Goal: Task Accomplishment & Management: Manage account settings

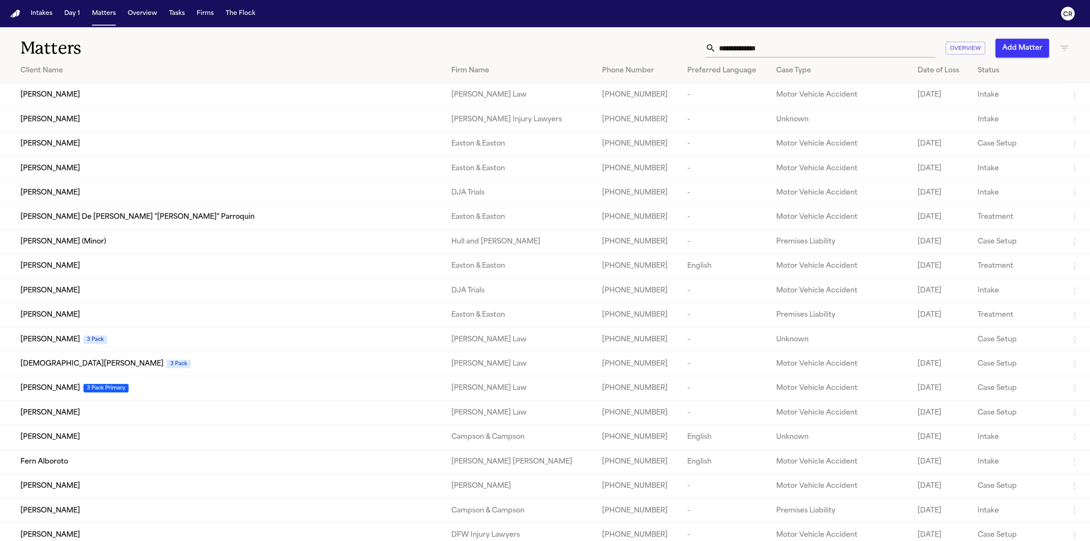
drag, startPoint x: 155, startPoint y: 102, endPoint x: 258, endPoint y: 43, distance: 118.6
click at [258, 43] on h1 "Matters" at bounding box center [178, 47] width 317 height 21
click at [138, 321] on td "[PERSON_NAME]" at bounding box center [222, 315] width 444 height 24
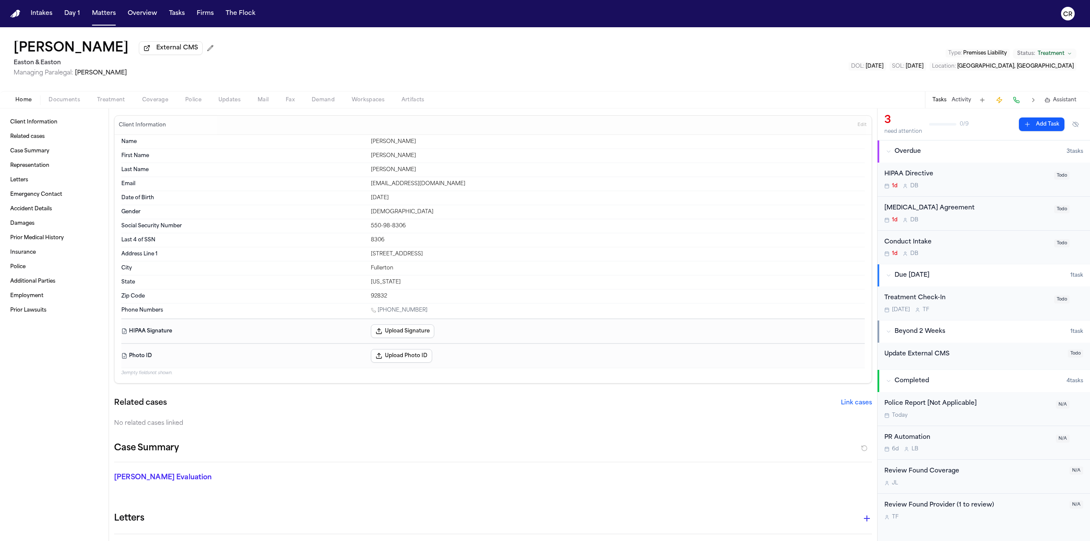
click at [325, 100] on span "Demand" at bounding box center [323, 100] width 23 height 7
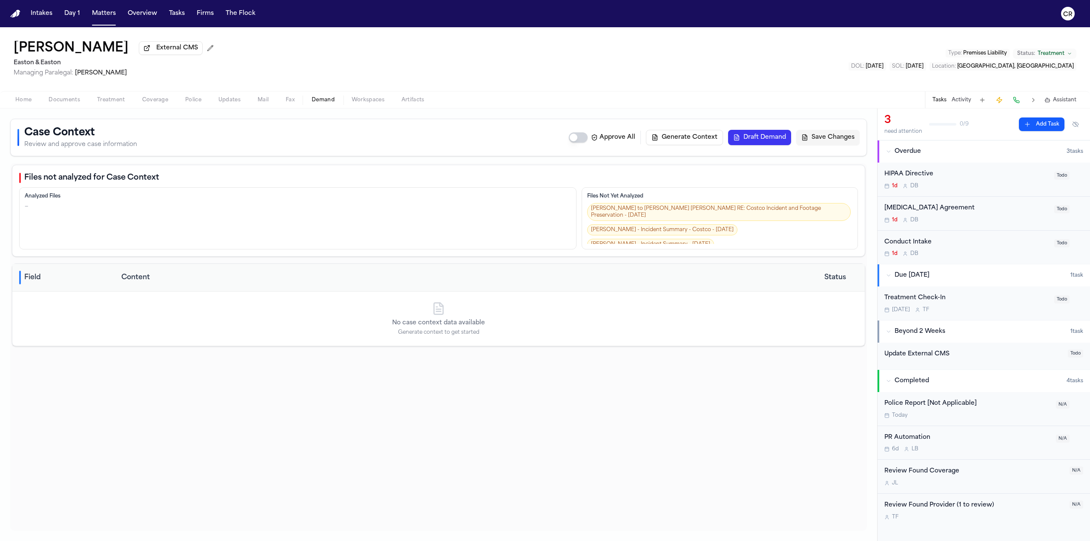
click at [19, 99] on span "Home" at bounding box center [23, 100] width 16 height 7
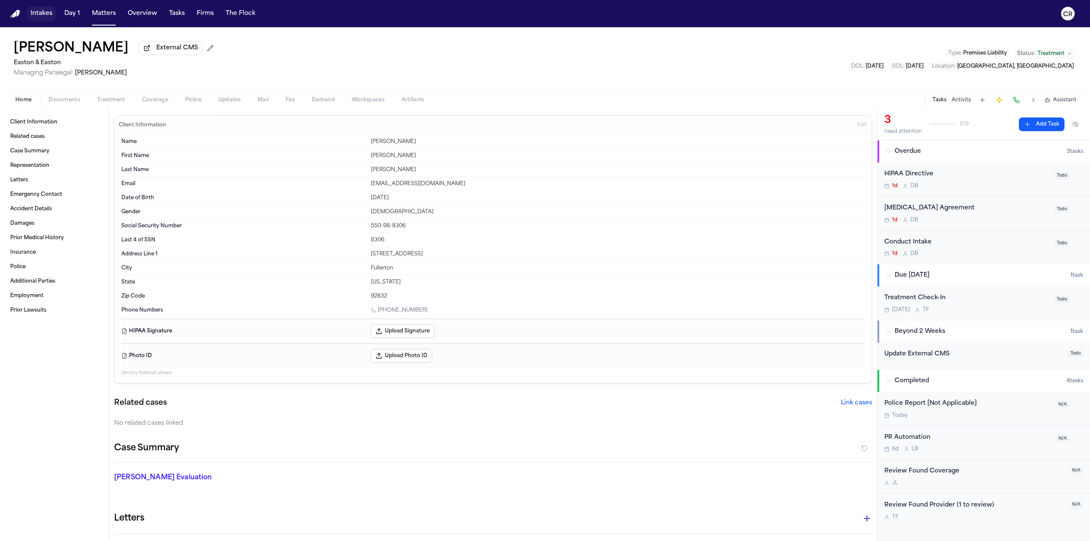
click at [41, 14] on button "Intakes" at bounding box center [41, 13] width 29 height 15
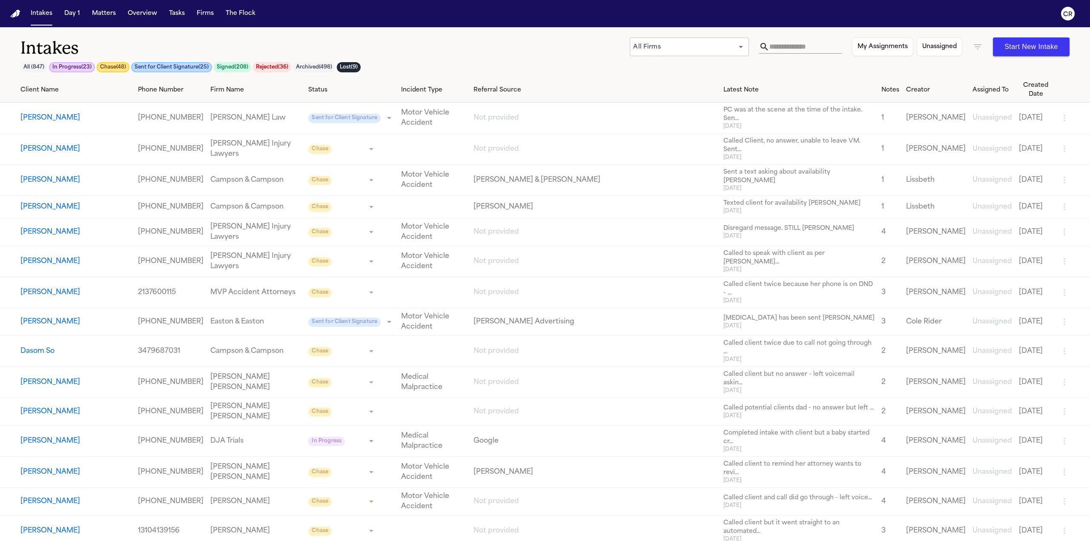
click at [1034, 49] on button "Start New Intake" at bounding box center [1031, 46] width 77 height 19
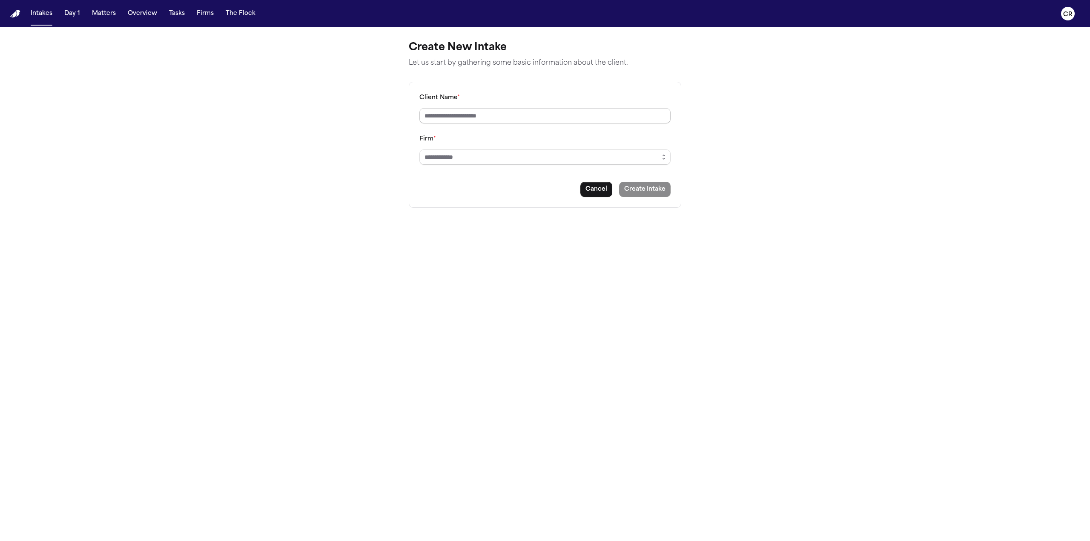
click at [588, 116] on input "Client Name *" at bounding box center [544, 115] width 251 height 15
type input "*"
type input "**********"
click at [531, 162] on input "Firm *" at bounding box center [544, 156] width 251 height 15
click at [669, 155] on button "button" at bounding box center [664, 156] width 14 height 15
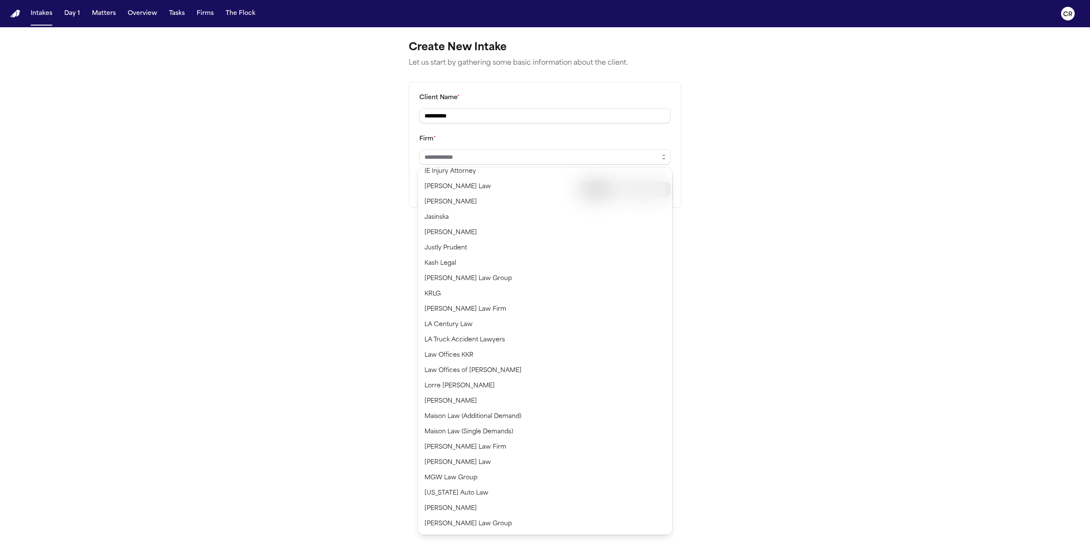
scroll to position [468, 0]
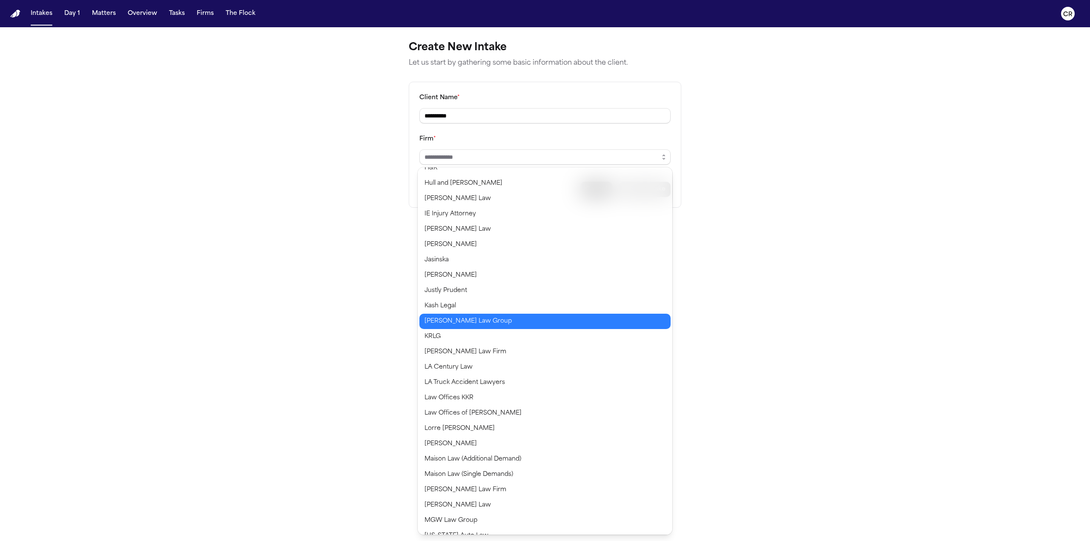
type input "**********"
click at [492, 322] on body "**********" at bounding box center [545, 270] width 1090 height 541
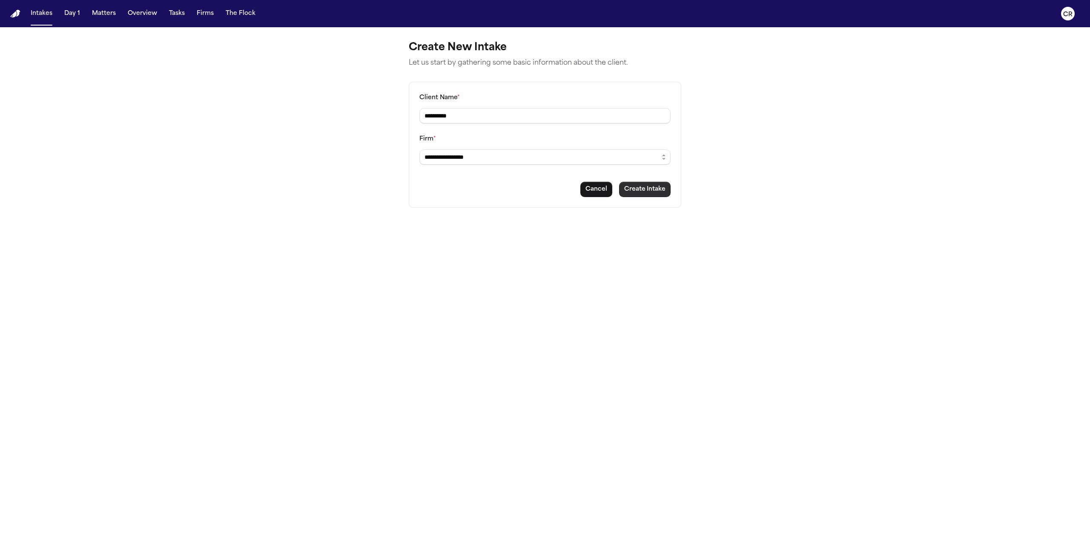
click at [647, 189] on button "Create Intake" at bounding box center [645, 189] width 52 height 15
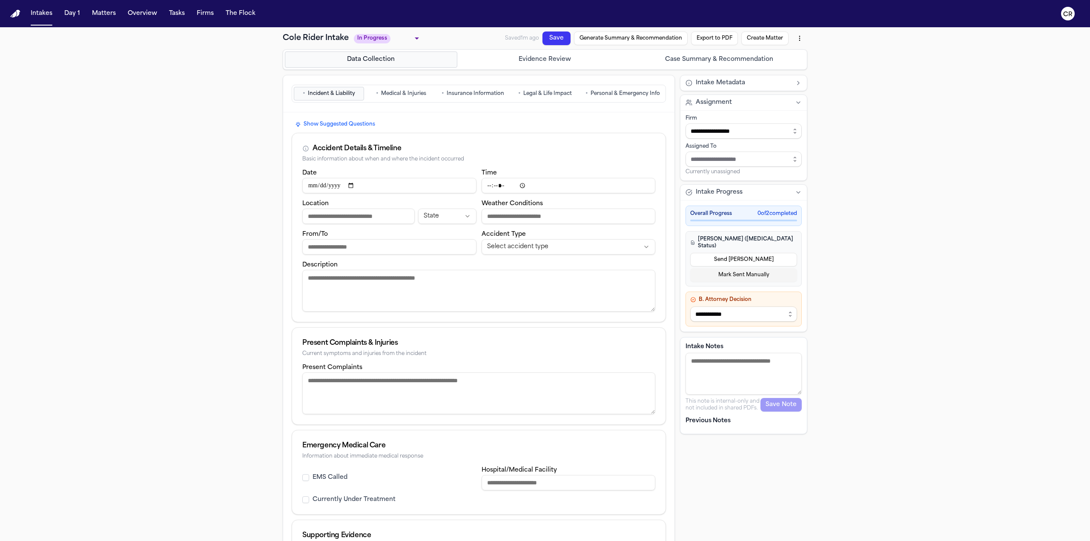
click at [400, 94] on span "Medical & Injuries" at bounding box center [403, 93] width 45 height 7
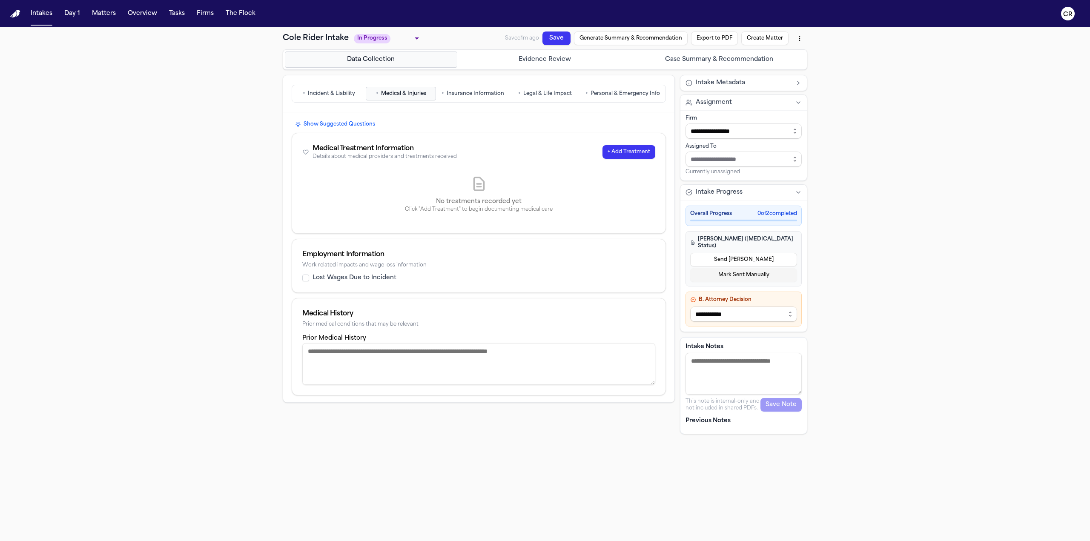
click at [488, 95] on span "Insurance Information" at bounding box center [475, 93] width 57 height 7
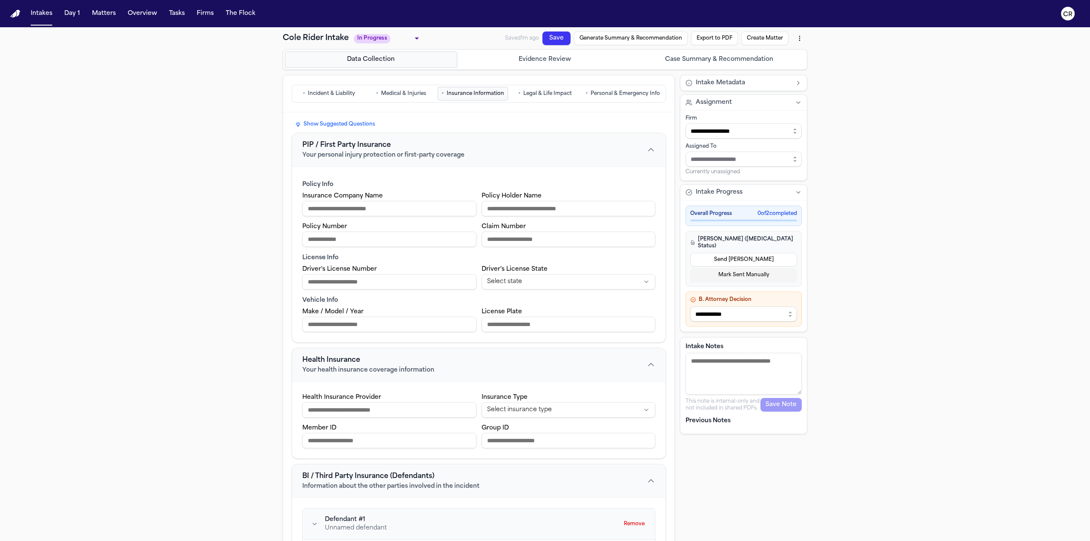
click at [637, 95] on span "Personal & Emergency Info" at bounding box center [625, 93] width 69 height 7
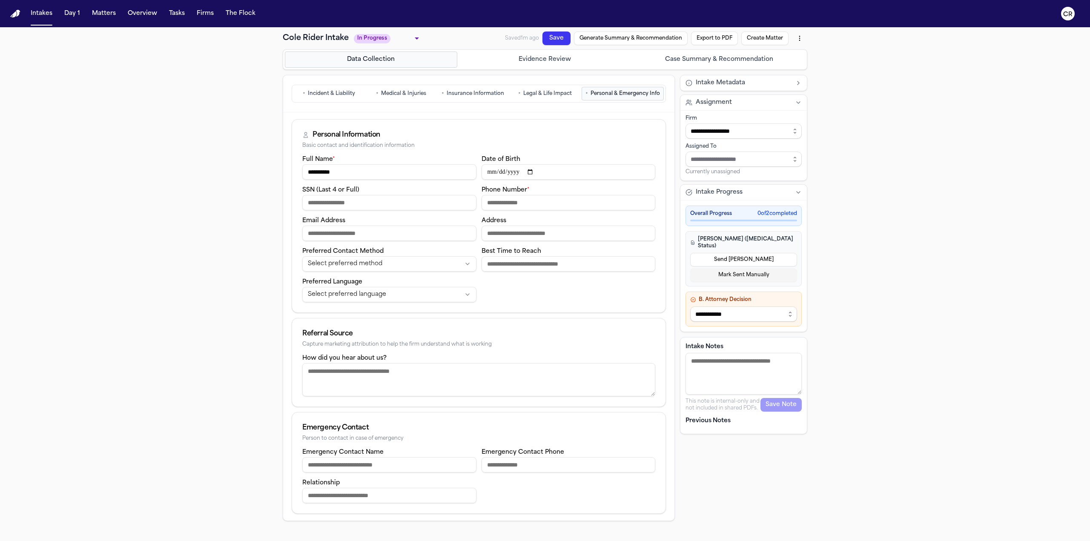
click at [328, 90] on span "Incident & Liability" at bounding box center [331, 93] width 47 height 7
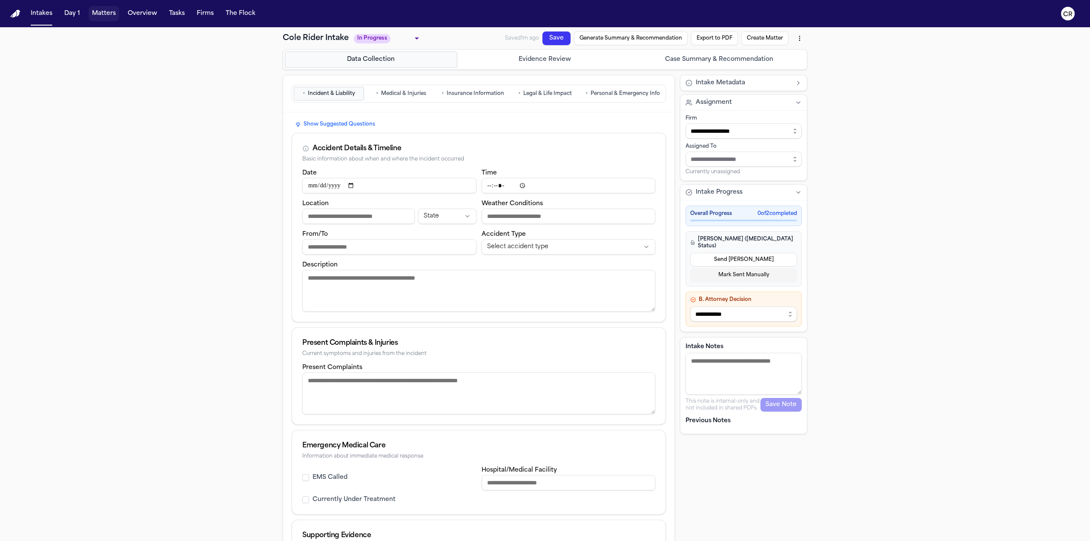
click at [95, 14] on button "Matters" at bounding box center [104, 13] width 31 height 15
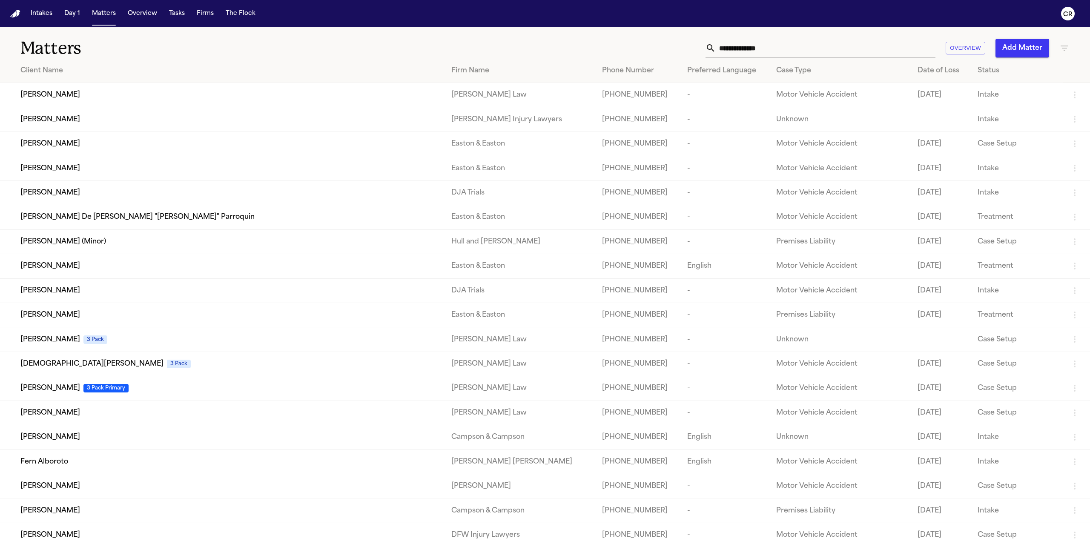
click at [63, 165] on span "[PERSON_NAME]" at bounding box center [50, 168] width 60 height 10
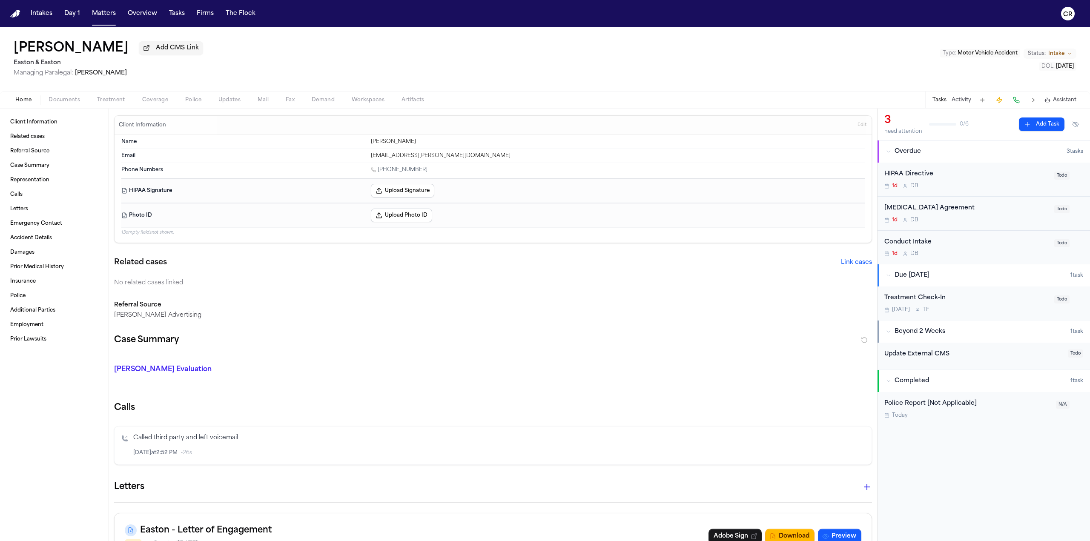
click at [325, 104] on span "button" at bounding box center [323, 104] width 33 height 1
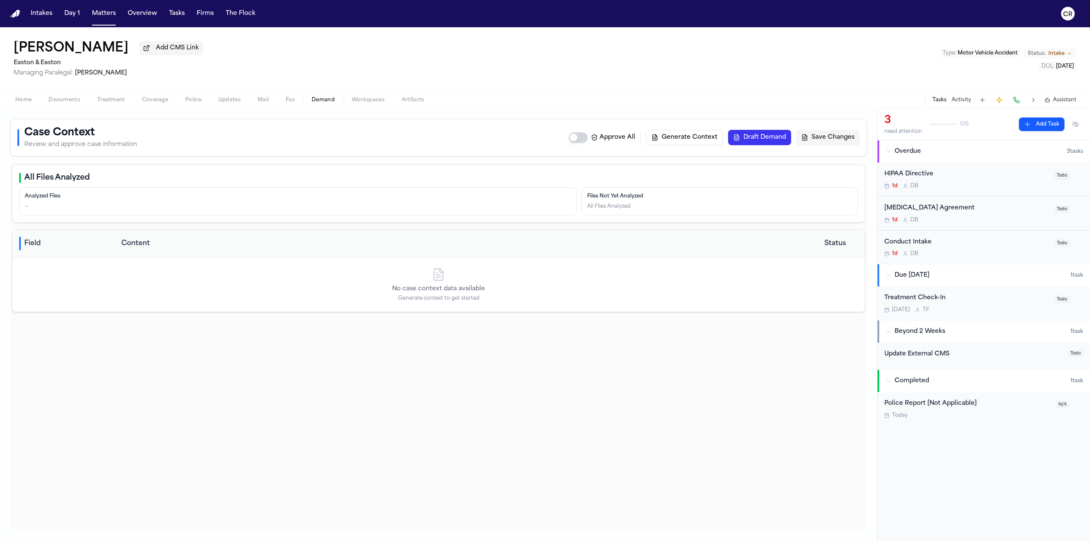
click at [768, 135] on button "Draft Demand" at bounding box center [759, 137] width 63 height 15
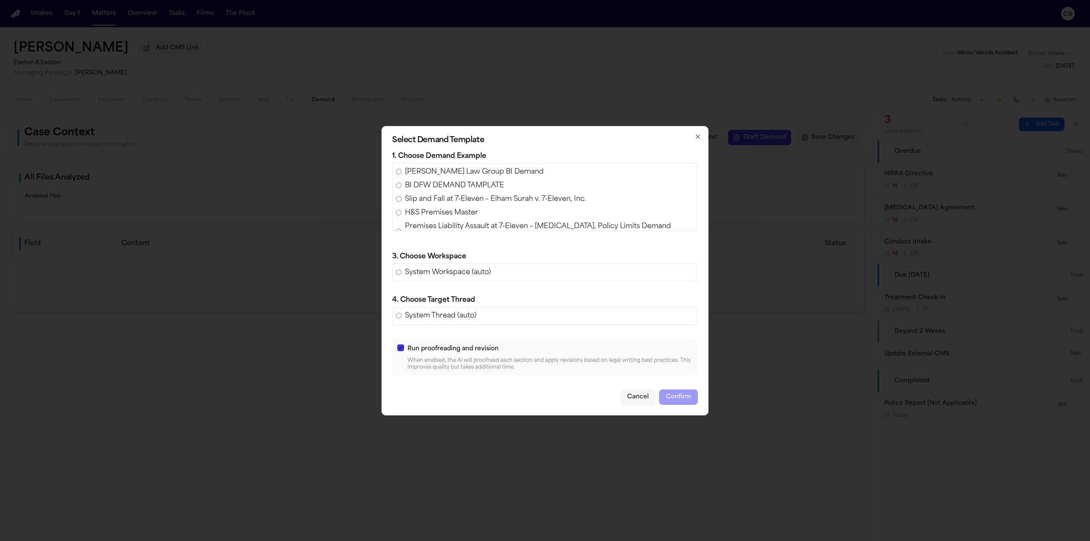
drag, startPoint x: 664, startPoint y: 114, endPoint x: 679, endPoint y: 122, distance: 16.8
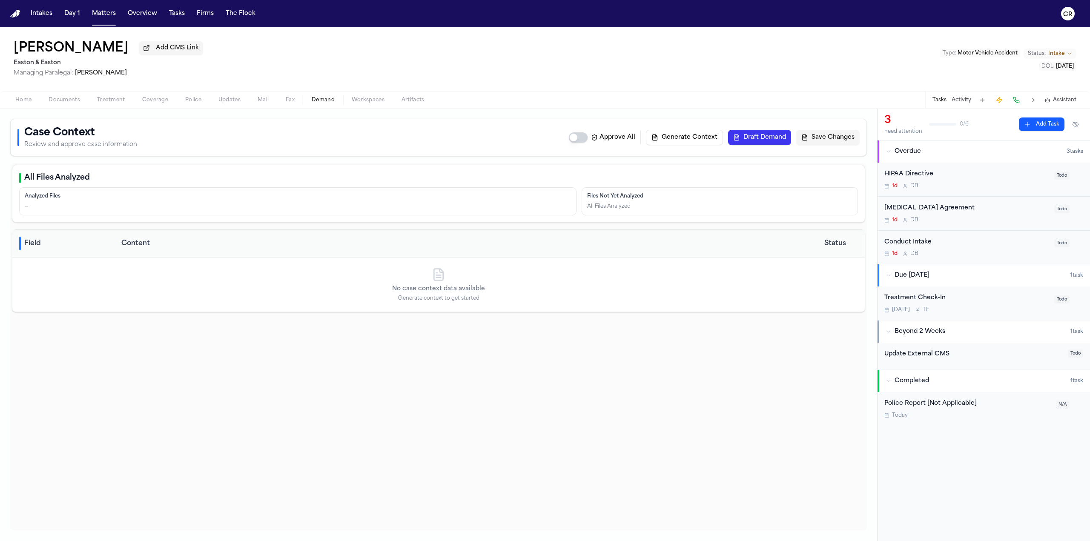
click at [367, 102] on span "Workspaces" at bounding box center [368, 100] width 33 height 7
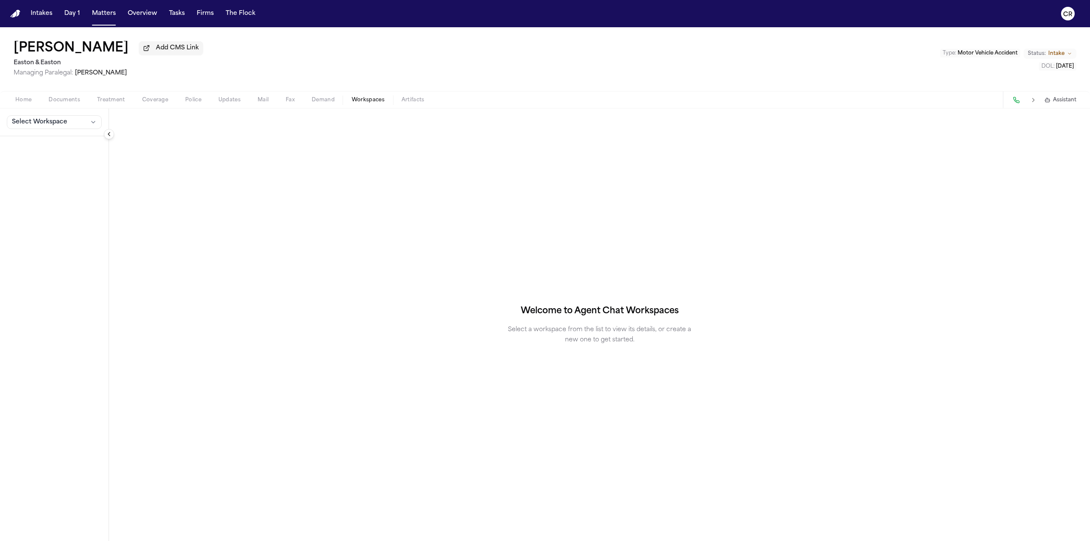
click at [85, 130] on div "Select Workspace" at bounding box center [54, 123] width 109 height 28
click at [81, 120] on button "Select Workspace" at bounding box center [54, 122] width 95 height 14
click at [60, 145] on button "+ Create New Workspace" at bounding box center [55, 141] width 101 height 15
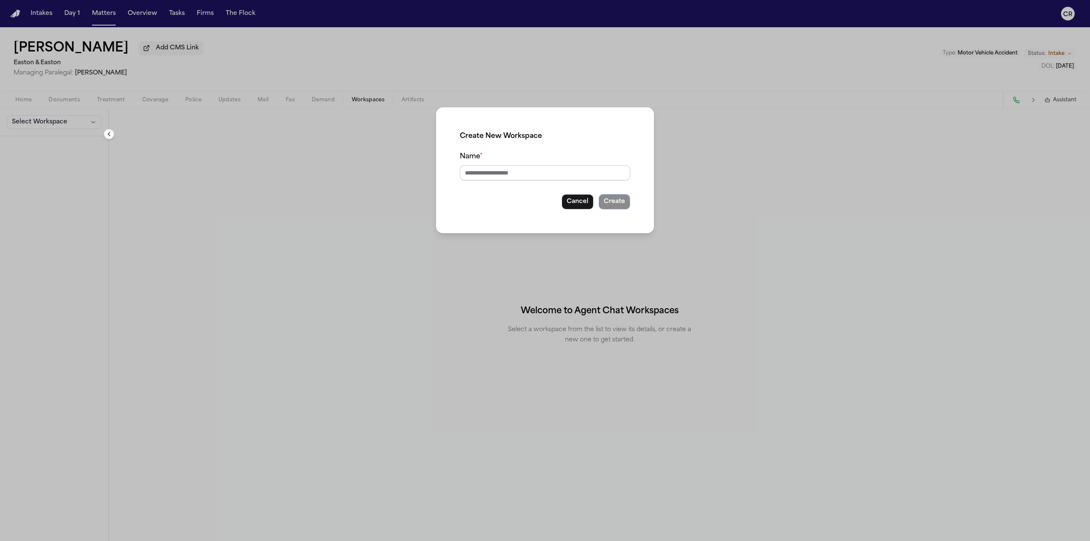
click at [550, 172] on input "Name *" at bounding box center [545, 172] width 170 height 15
type input "****"
click at [617, 204] on button "Create" at bounding box center [615, 201] width 32 height 15
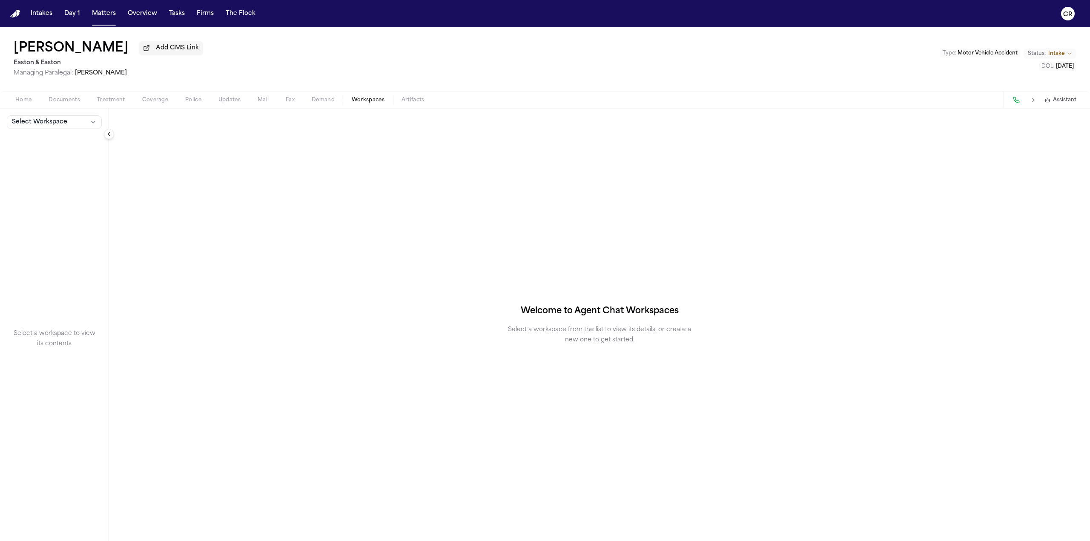
click at [618, 312] on h2 "Welcome to Agent Chat Workspaces" at bounding box center [600, 311] width 158 height 14
click at [535, 262] on div "Welcome to Agent Chat Workspaces Select a workspace from the list to view its d…" at bounding box center [599, 325] width 981 height 433
click at [1062, 100] on span "Assistant" at bounding box center [1064, 100] width 23 height 7
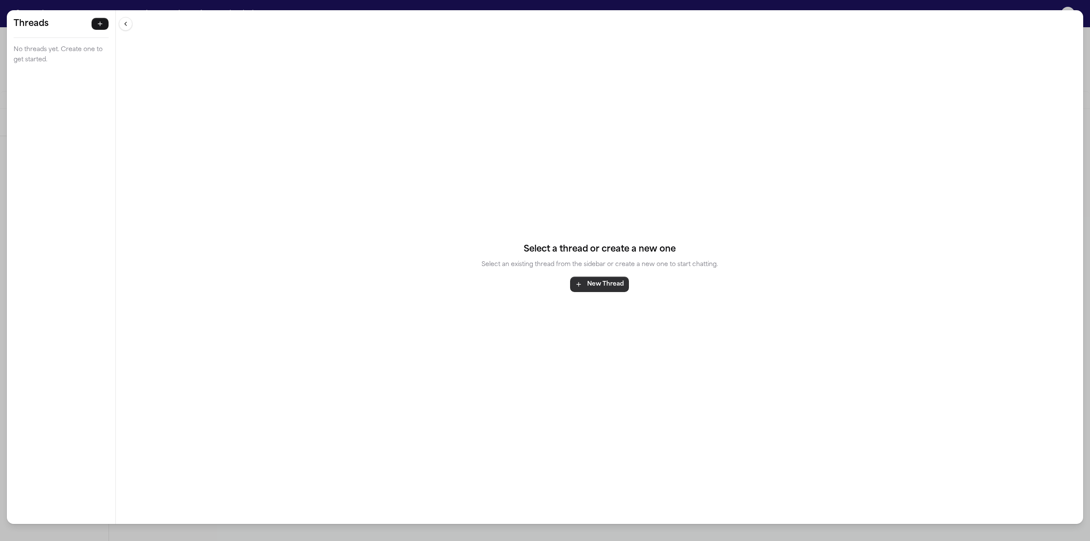
click at [608, 284] on button "New Thread" at bounding box center [599, 284] width 59 height 15
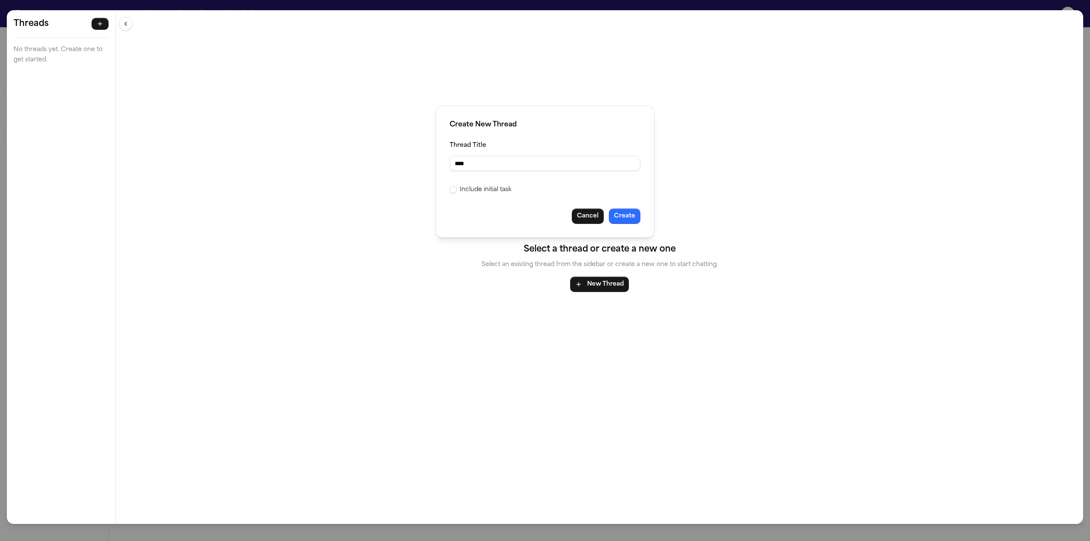
type input "****"
click at [632, 218] on button "Create" at bounding box center [625, 216] width 32 height 15
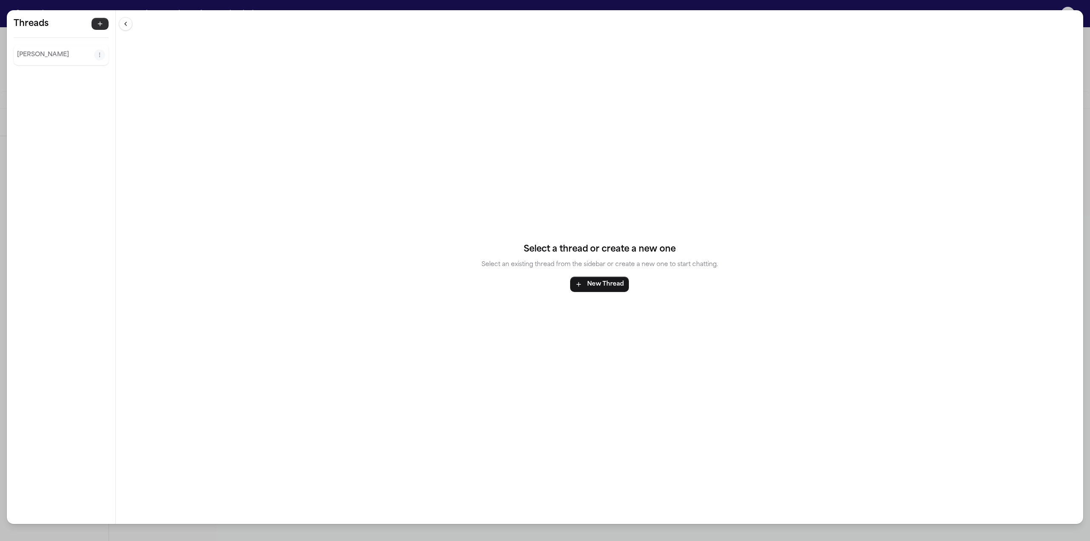
click at [102, 21] on icon "button" at bounding box center [100, 23] width 7 height 7
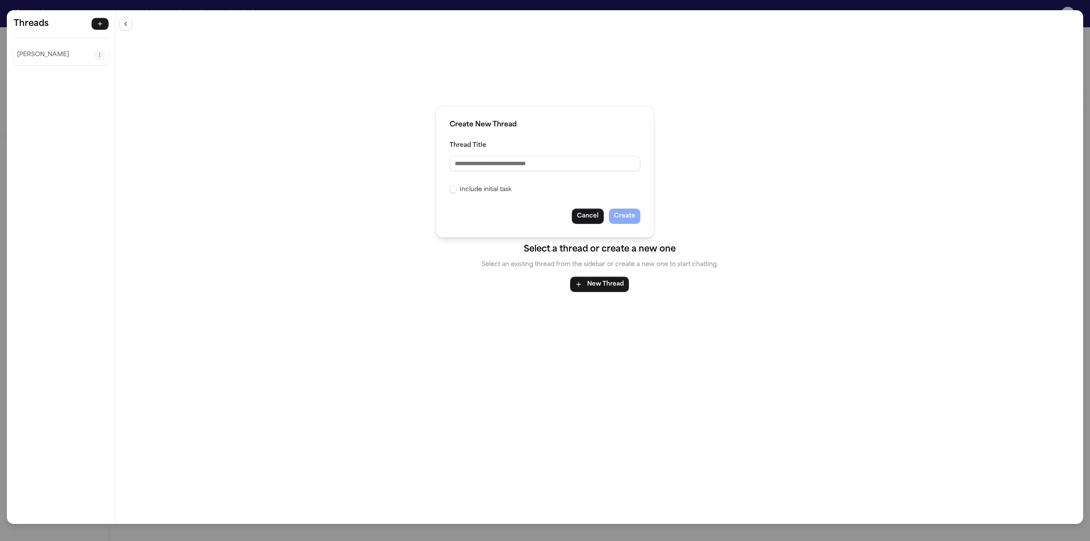
drag, startPoint x: 267, startPoint y: 125, endPoint x: 486, endPoint y: 177, distance: 224.4
click at [298, 141] on div "Create New Thread Thread Title Include initial task Cancel Create" at bounding box center [545, 270] width 1090 height 541
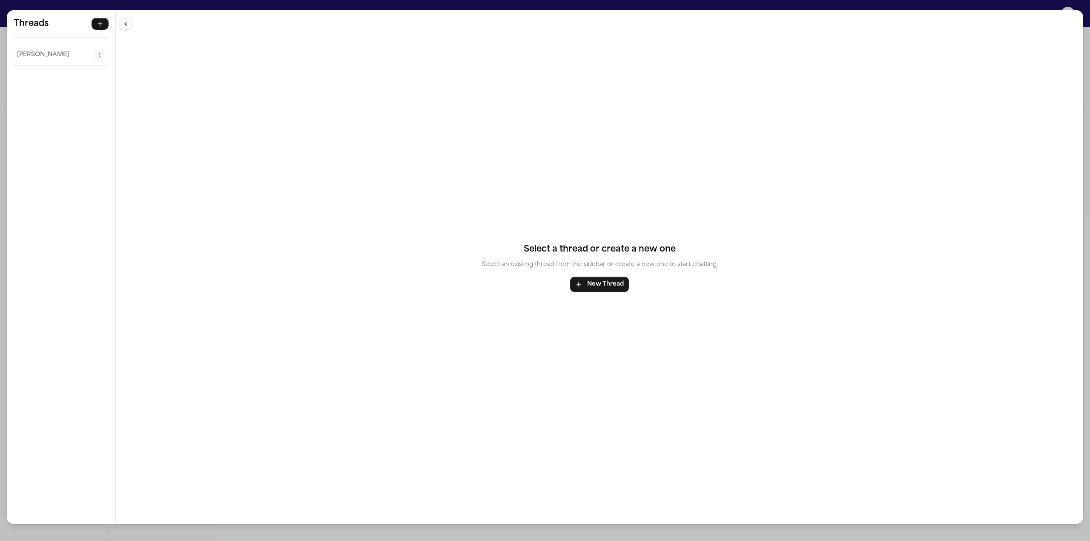
click at [637, 206] on div "Select a thread or create a new one Select an existing thread from the sidebar …" at bounding box center [599, 267] width 967 height 514
click at [61, 56] on p "[PERSON_NAME]" at bounding box center [55, 55] width 77 height 10
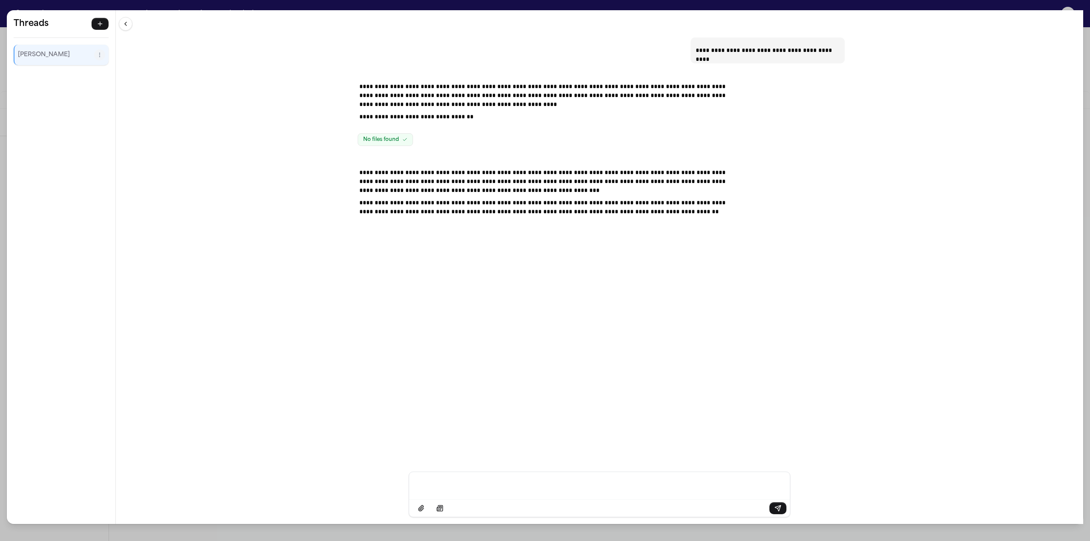
click at [5, 260] on div "**********" at bounding box center [545, 270] width 1090 height 541
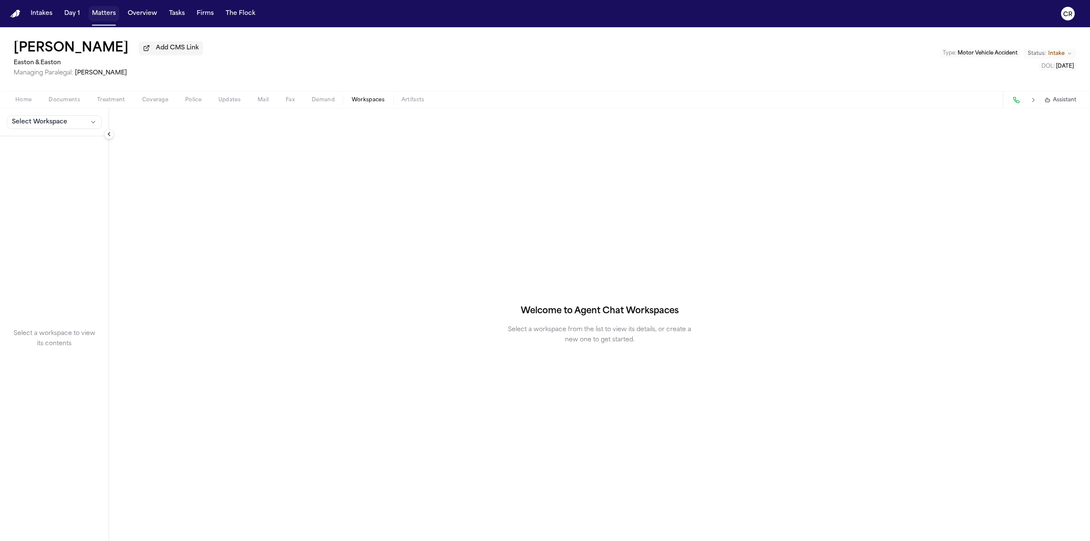
click at [100, 14] on button "Matters" at bounding box center [104, 13] width 31 height 15
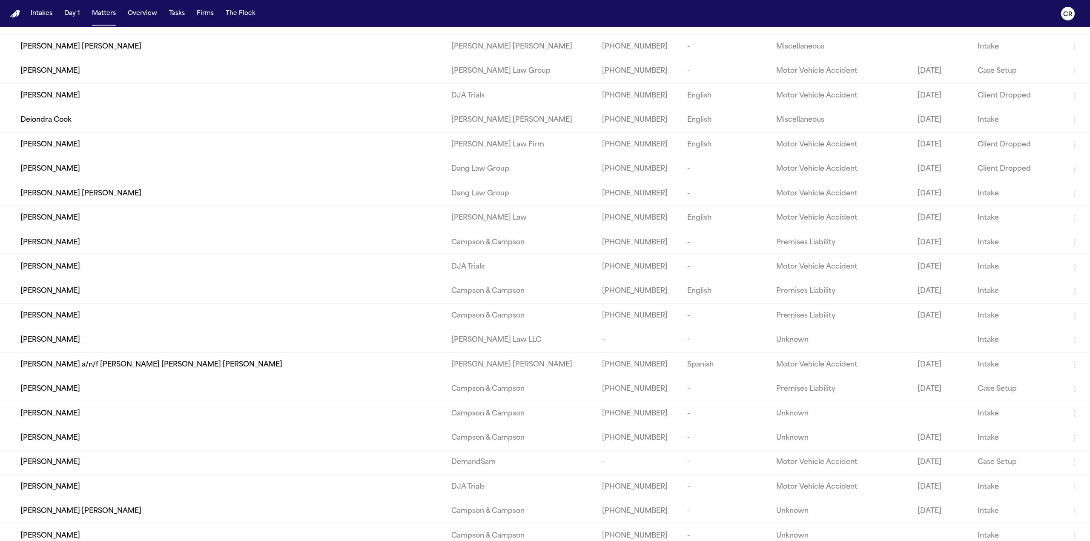
scroll to position [19500, 0]
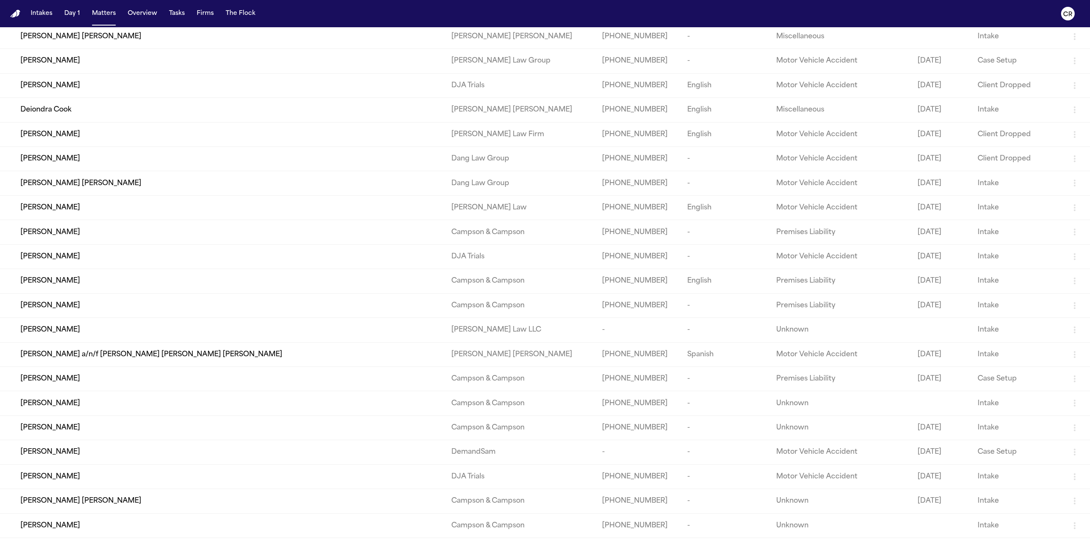
drag, startPoint x: 190, startPoint y: 438, endPoint x: 108, endPoint y: 455, distance: 83.4
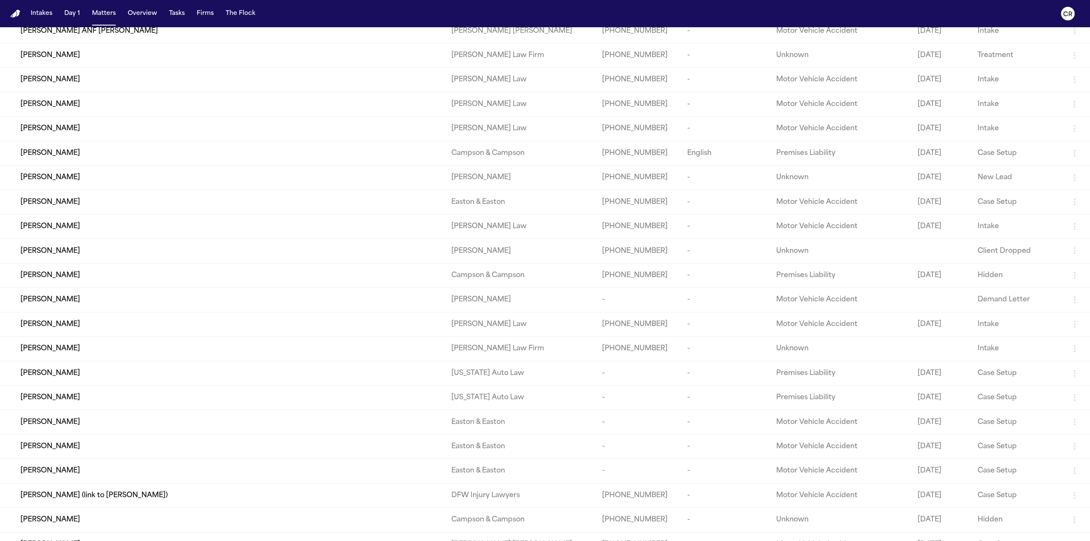
scroll to position [25035, 0]
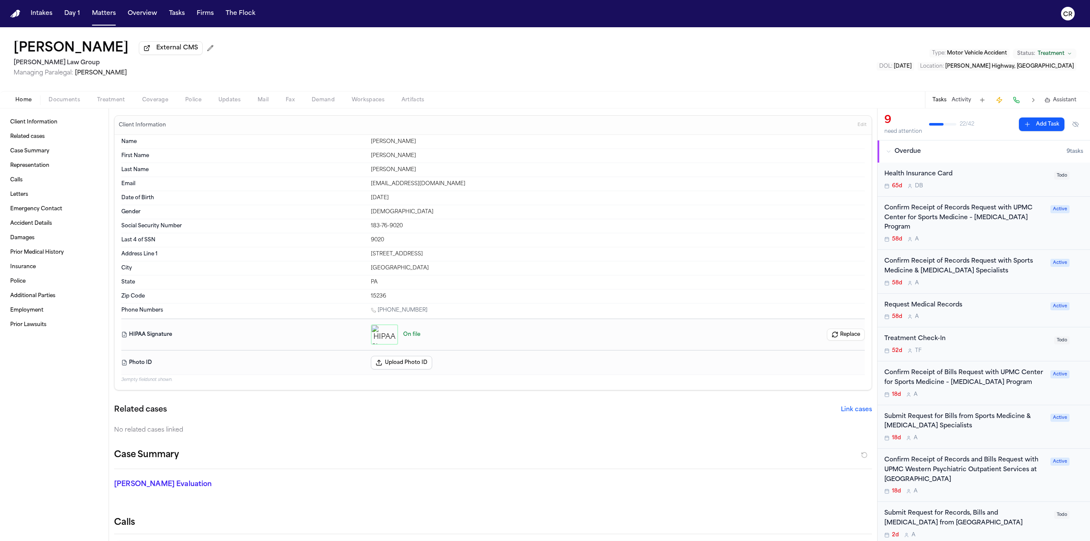
drag, startPoint x: 261, startPoint y: 463, endPoint x: 348, endPoint y: 59, distance: 413.4
click at [348, 59] on div "[PERSON_NAME] External CMS [PERSON_NAME] Law Group Managing Paralegal: [PERSON_…" at bounding box center [545, 59] width 1090 height 64
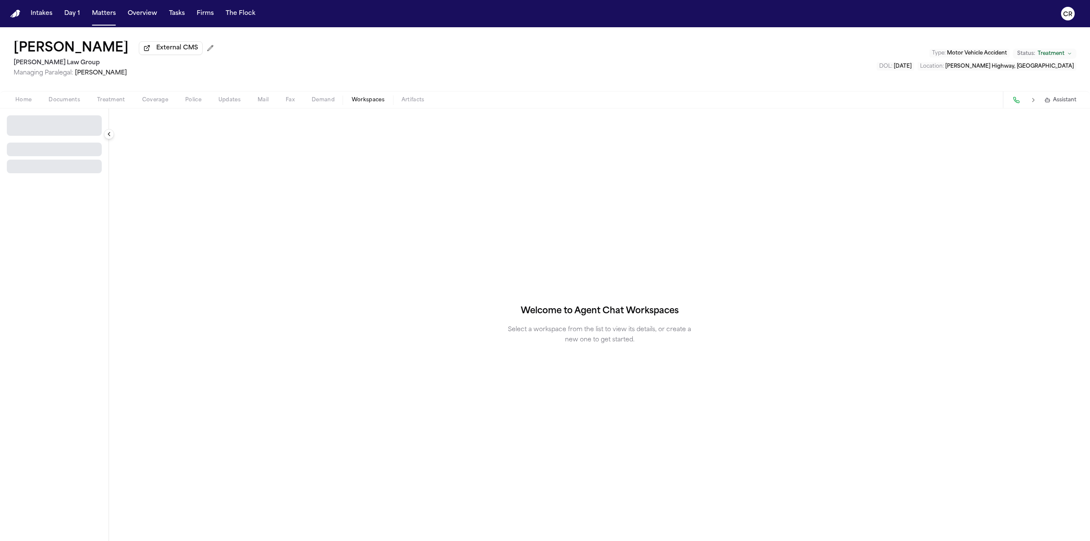
click at [359, 99] on span "Workspaces" at bounding box center [368, 100] width 33 height 7
click at [73, 118] on button "Select Workspace" at bounding box center [54, 122] width 95 height 14
click at [64, 155] on button "+ Create New Workspace" at bounding box center [55, 158] width 101 height 15
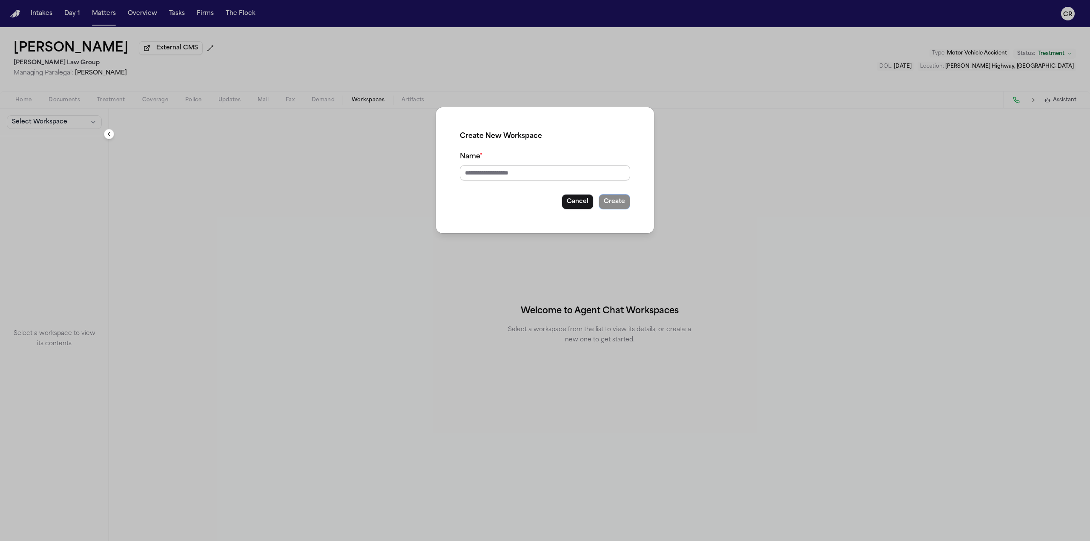
click at [562, 168] on input "Name *" at bounding box center [545, 172] width 170 height 15
type input "****"
click at [608, 200] on button "Create" at bounding box center [615, 201] width 32 height 15
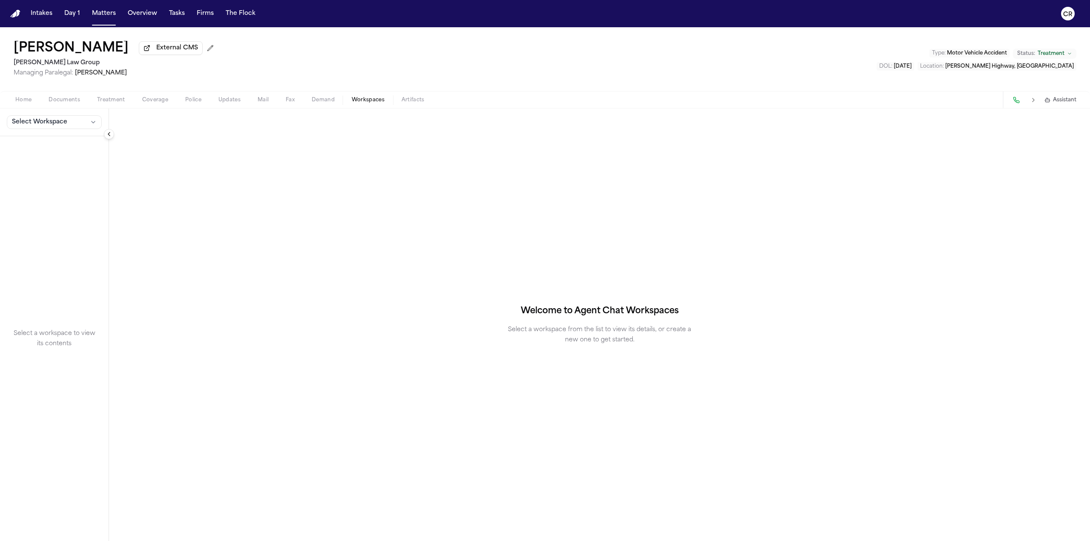
drag, startPoint x: 578, startPoint y: 287, endPoint x: 565, endPoint y: 310, distance: 26.5
click at [578, 287] on div "Welcome to Agent Chat Workspaces Select a workspace from the list to view its d…" at bounding box center [599, 325] width 981 height 433
drag, startPoint x: 347, startPoint y: 328, endPoint x: 248, endPoint y: 239, distance: 132.9
click at [248, 239] on div "Welcome to Agent Chat Workspaces Select a workspace from the list to view its d…" at bounding box center [599, 325] width 981 height 433
click at [247, 235] on div "Welcome to Agent Chat Workspaces Select a workspace from the list to view its d…" at bounding box center [599, 325] width 981 height 433
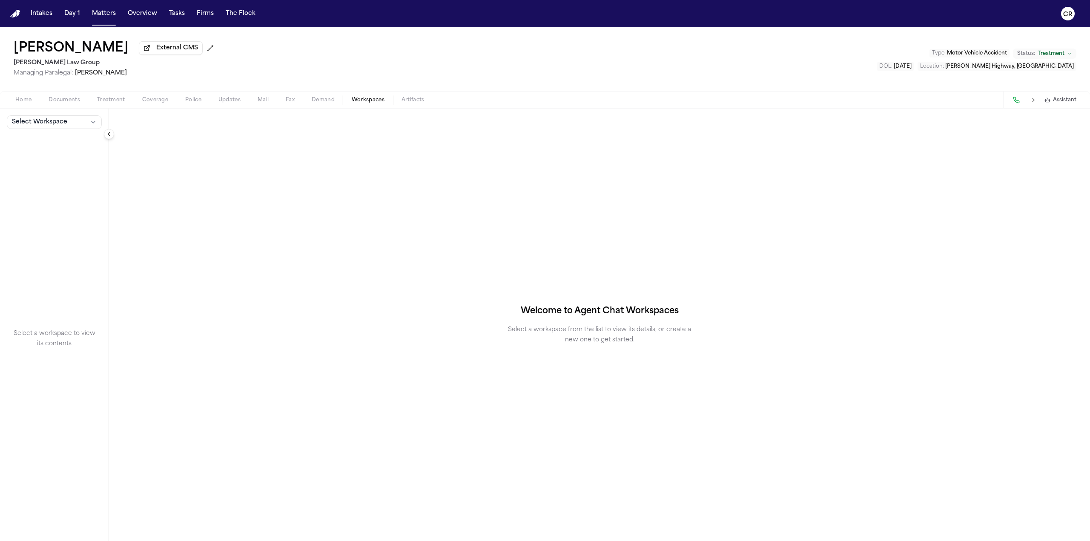
click at [1057, 98] on span "Assistant" at bounding box center [1064, 100] width 23 height 7
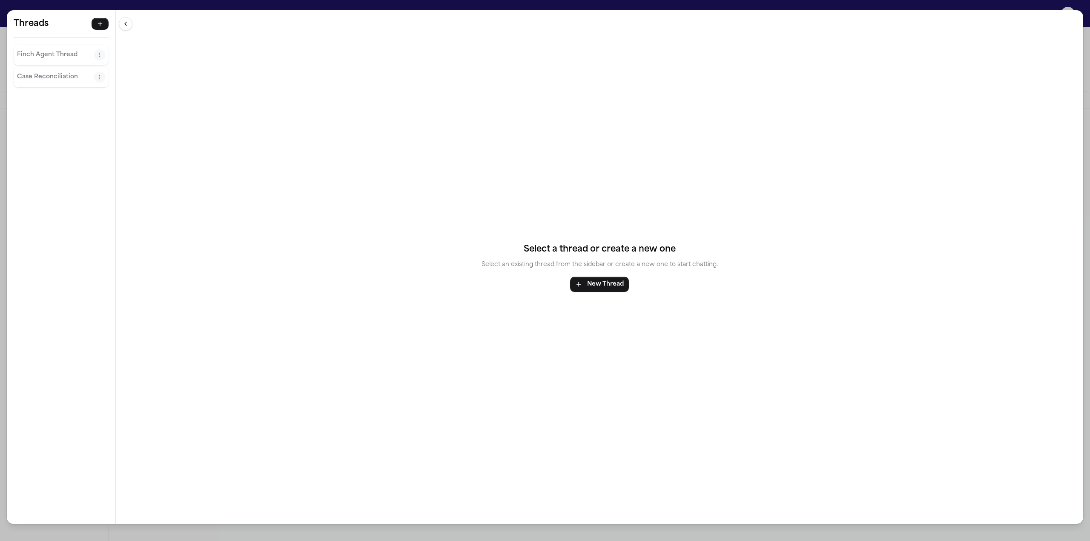
drag, startPoint x: 163, startPoint y: 81, endPoint x: 170, endPoint y: 83, distance: 7.1
click at [170, 83] on div "Select a thread or create a new one Select an existing thread from the sidebar …" at bounding box center [599, 267] width 967 height 514
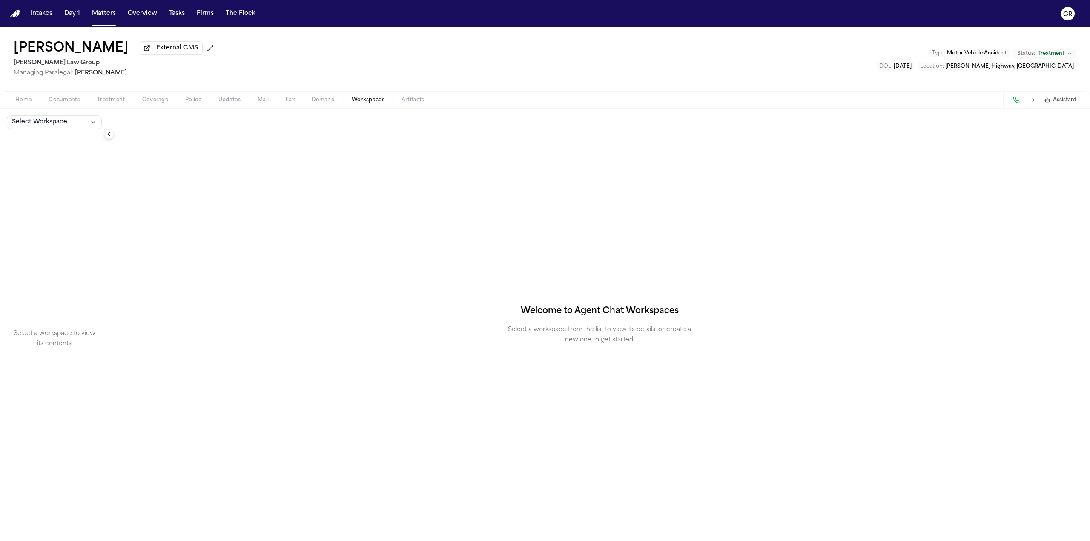
click at [588, 329] on p "Select a workspace from the list to view its details, or create a new one to ge…" at bounding box center [599, 335] width 191 height 20
drag, startPoint x: 56, startPoint y: 359, endPoint x: 46, endPoint y: 332, distance: 28.6
click at [56, 358] on div "Select a workspace to view its contents" at bounding box center [54, 338] width 109 height 405
drag, startPoint x: 45, startPoint y: 329, endPoint x: 49, endPoint y: 321, distance: 8.8
click at [45, 329] on p "Select a workspace to view its contents" at bounding box center [54, 339] width 88 height 20
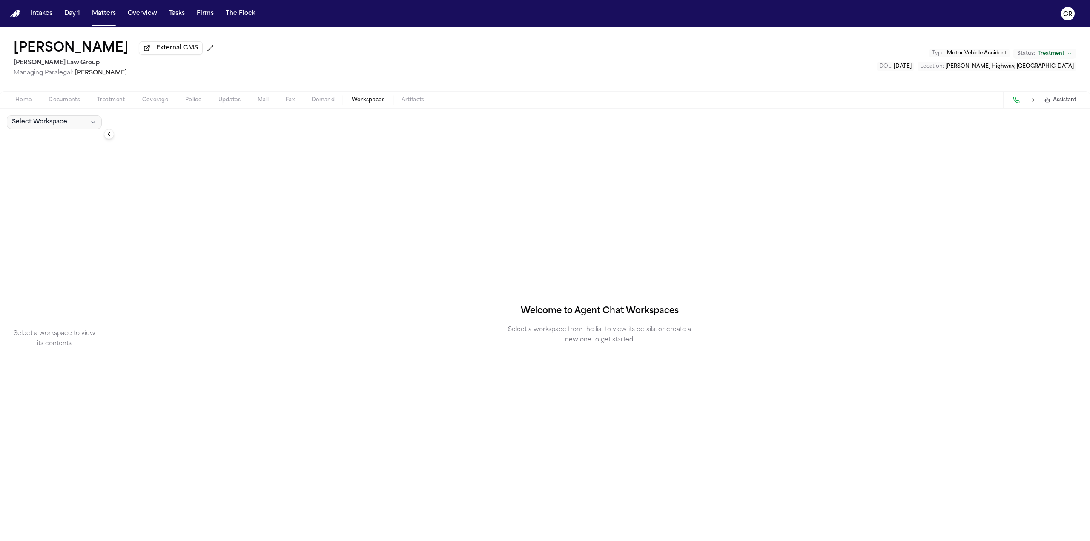
click at [72, 116] on button "Select Workspace" at bounding box center [54, 122] width 95 height 14
click at [52, 143] on span "[PERSON_NAME]" at bounding box center [48, 140] width 77 height 9
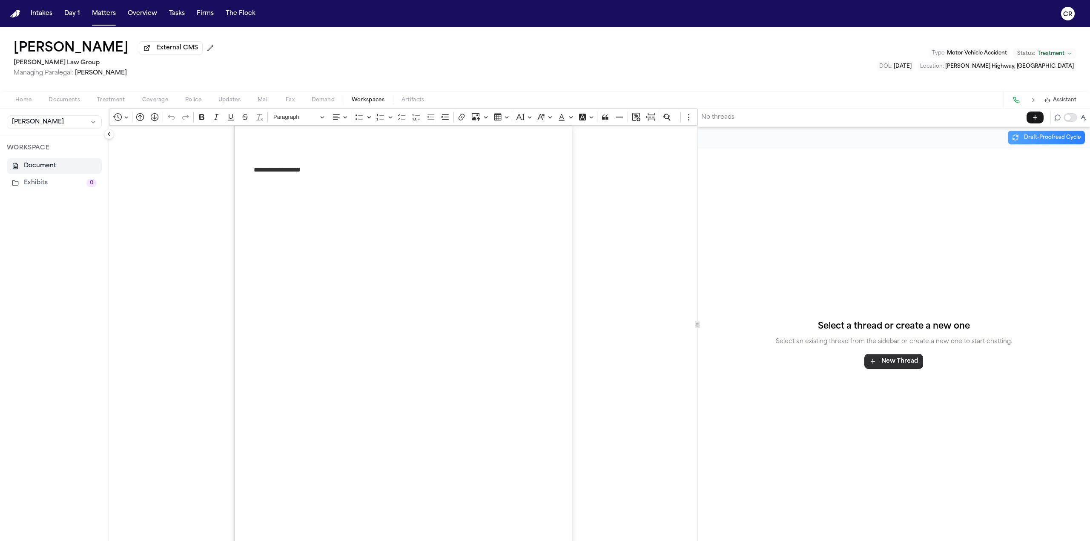
click at [913, 361] on button "New Thread" at bounding box center [893, 361] width 59 height 15
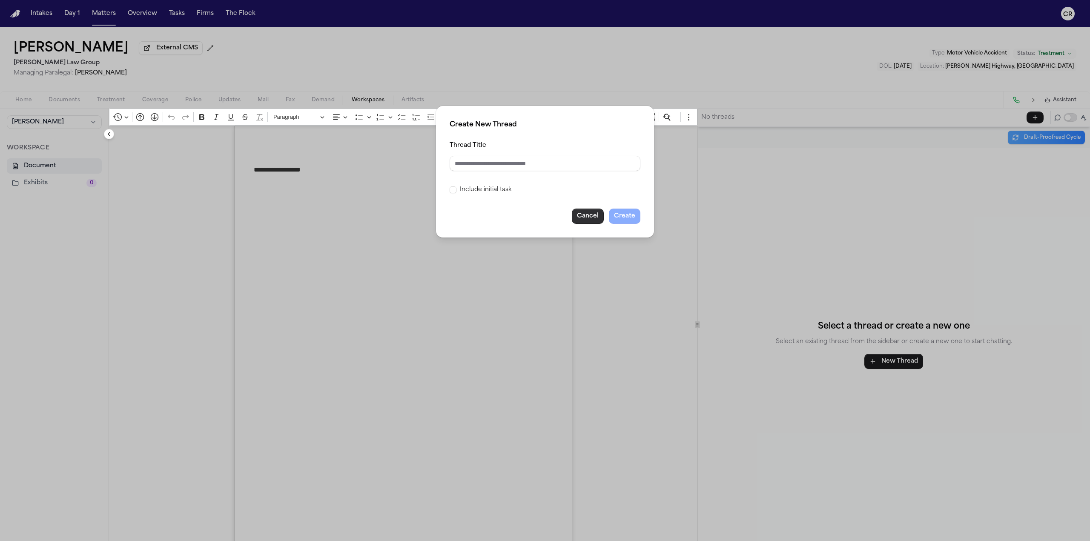
click at [595, 219] on button "Cancel" at bounding box center [588, 216] width 32 height 15
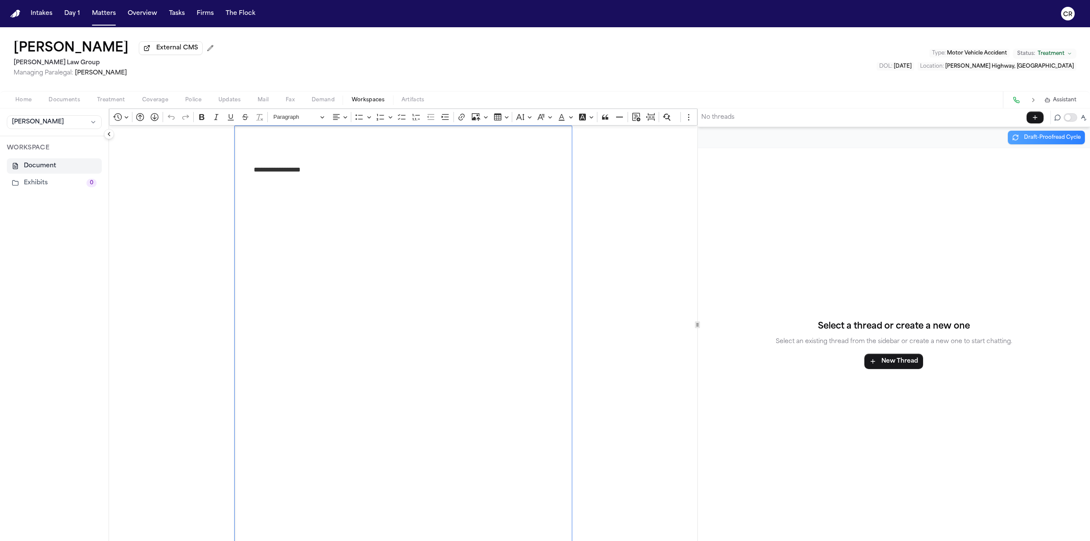
click at [323, 186] on div "**********" at bounding box center [403, 365] width 338 height 478
click at [376, 100] on span "Workspaces" at bounding box center [368, 100] width 33 height 7
click at [1064, 97] on span "Assistant" at bounding box center [1064, 100] width 23 height 7
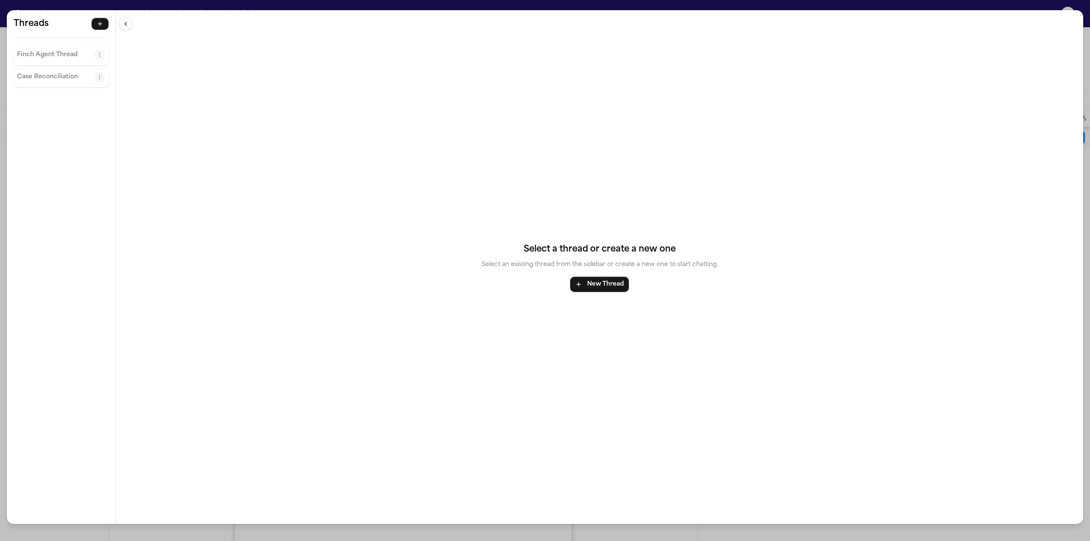
click at [55, 52] on p "Finch Agent Thread" at bounding box center [55, 55] width 77 height 10
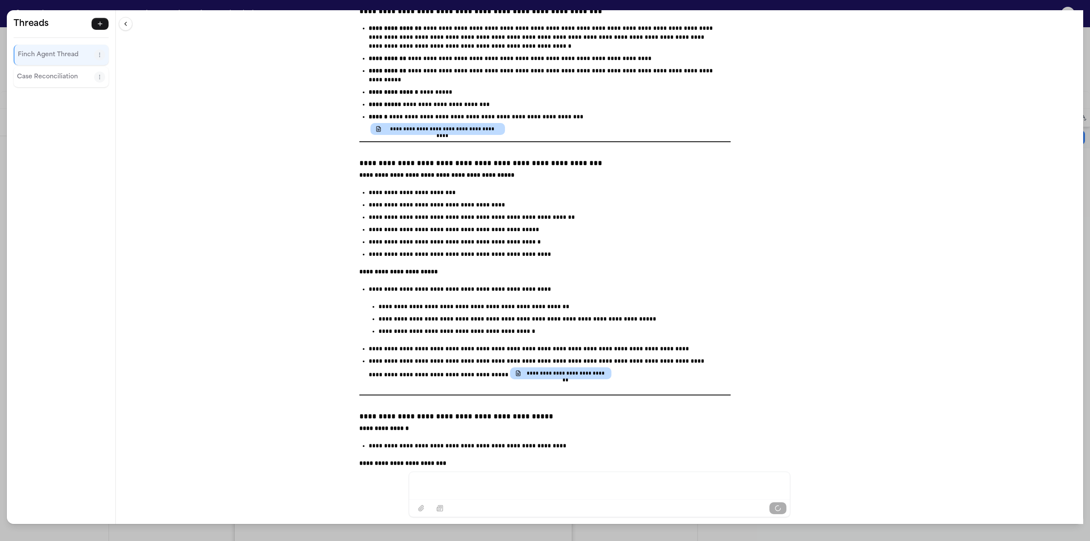
scroll to position [19870, 0]
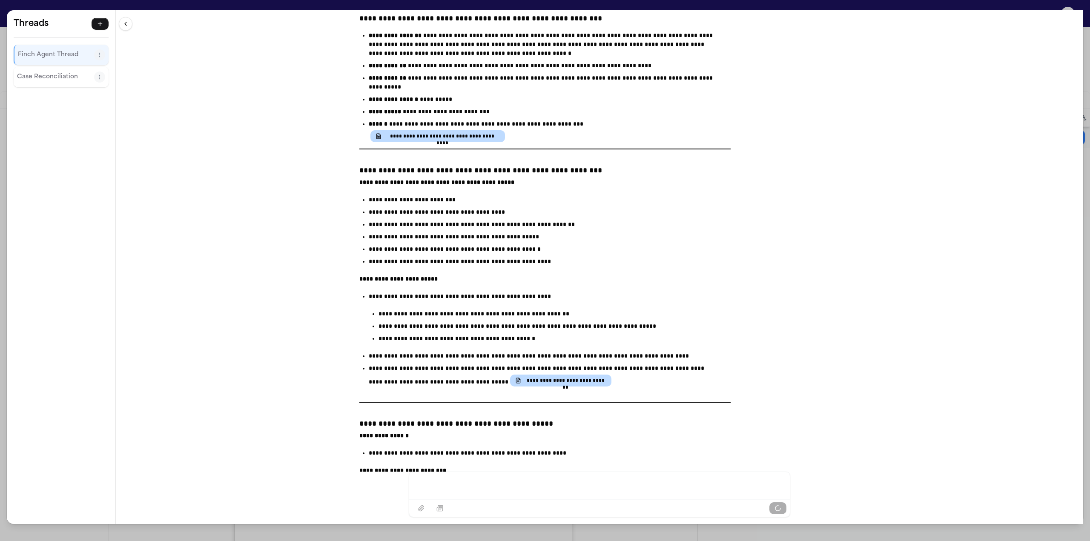
drag, startPoint x: 360, startPoint y: 298, endPoint x: 342, endPoint y: 201, distance: 98.4
click at [342, 201] on div "**********" at bounding box center [599, 241] width 967 height 462
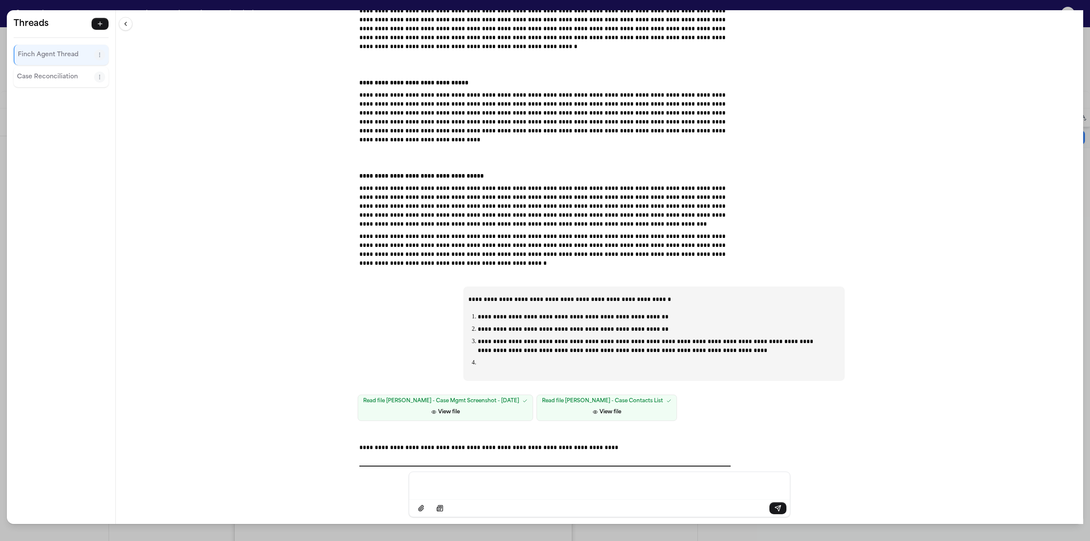
scroll to position [19402, 0]
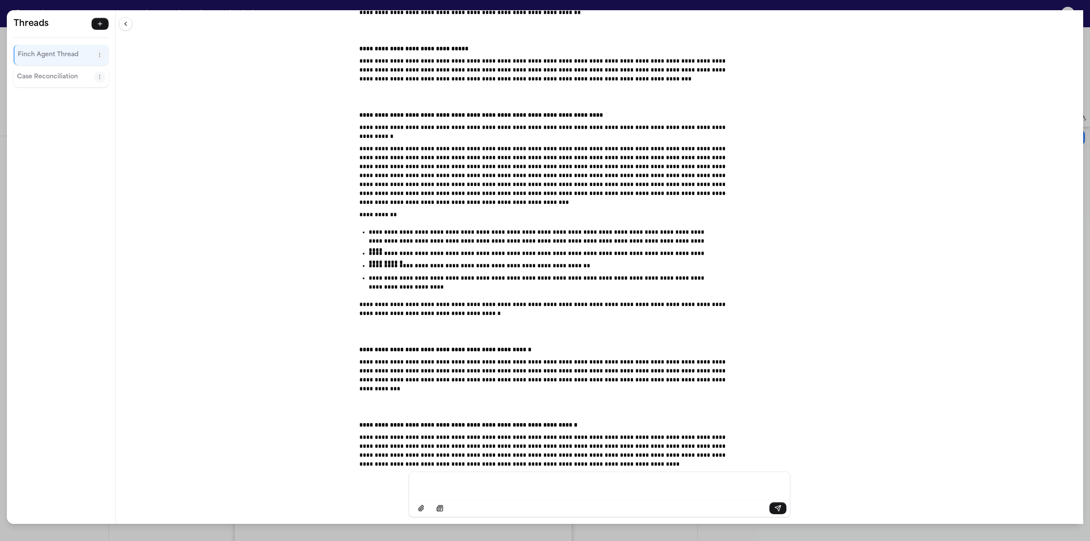
click at [514, 249] on p "**********" at bounding box center [543, 253] width 348 height 9
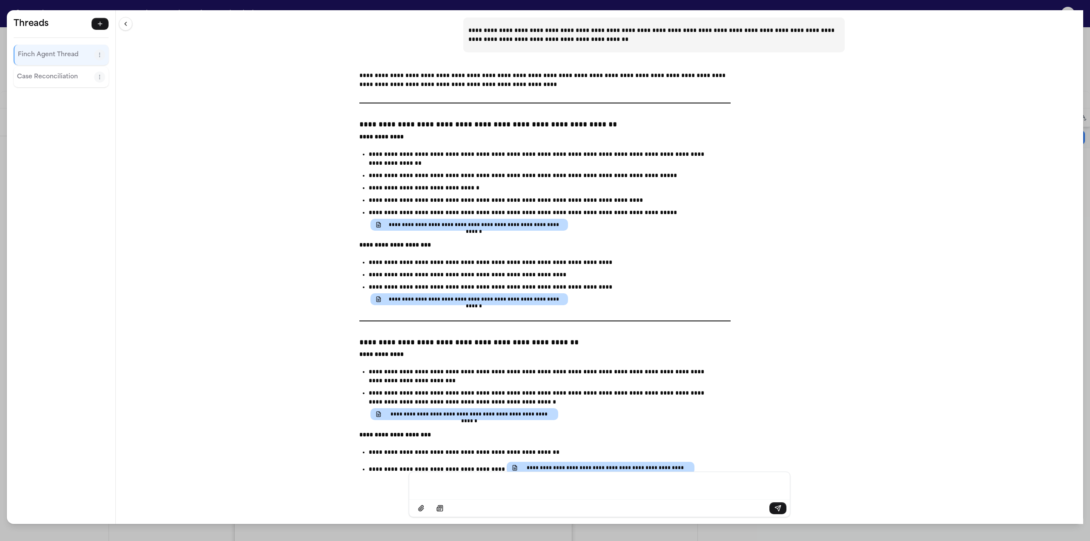
scroll to position [21444, 0]
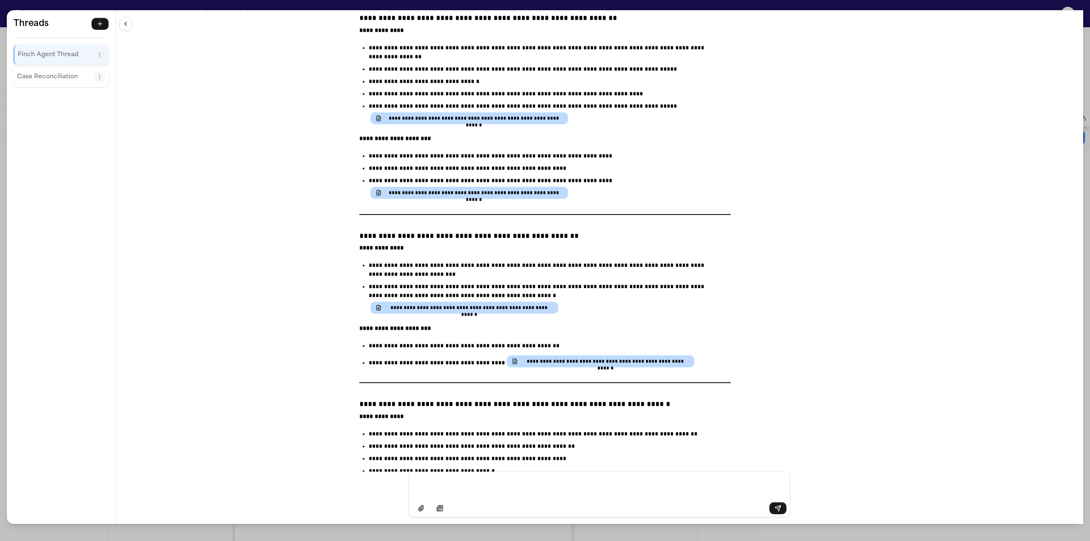
click at [1026, 5] on div "**********" at bounding box center [545, 270] width 1090 height 541
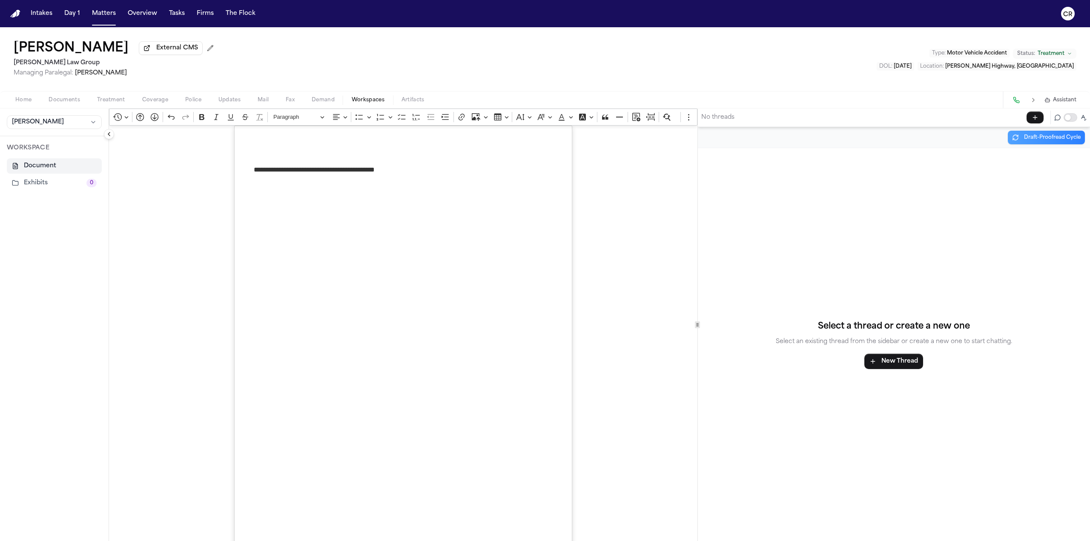
click at [31, 99] on button "Home" at bounding box center [23, 100] width 33 height 10
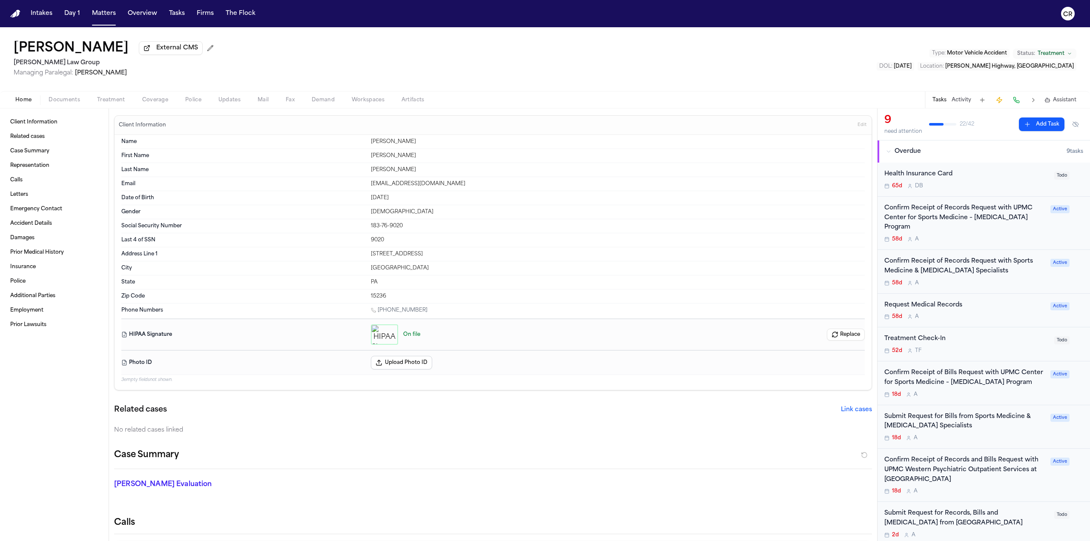
click at [1071, 97] on span "Assistant" at bounding box center [1064, 100] width 23 height 7
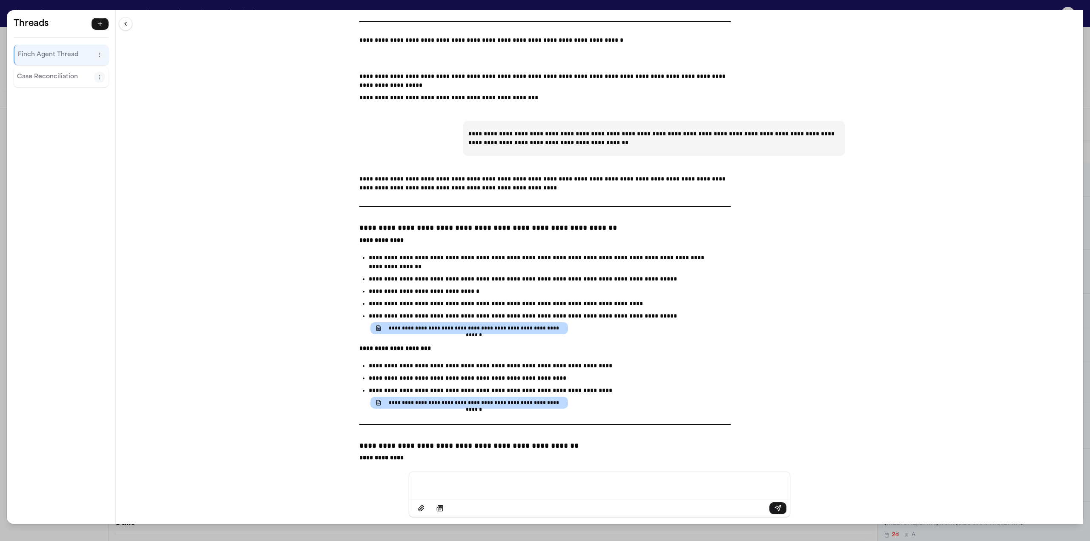
scroll to position [21249, 0]
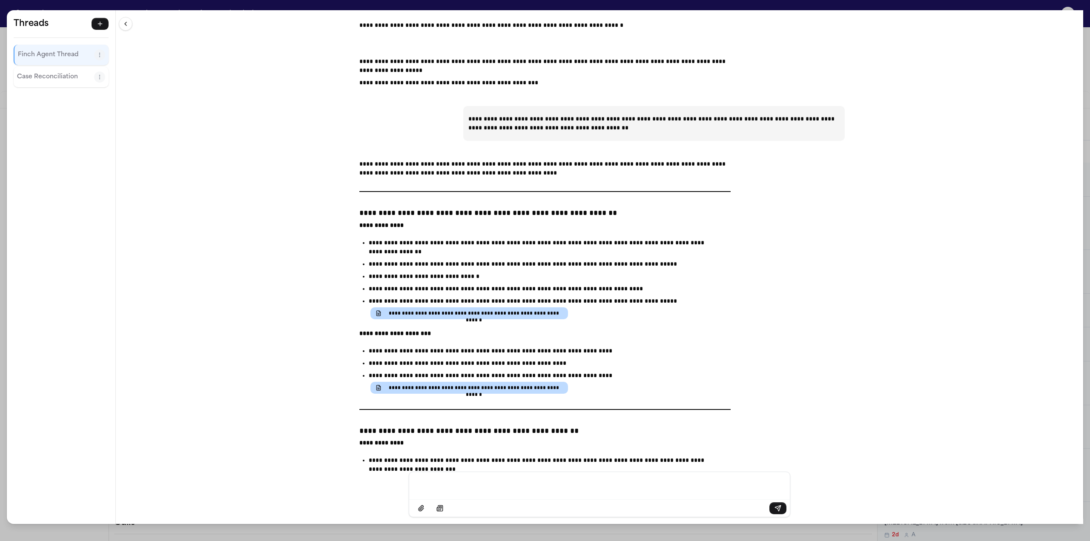
click at [396, 4] on div "**********" at bounding box center [545, 270] width 1090 height 541
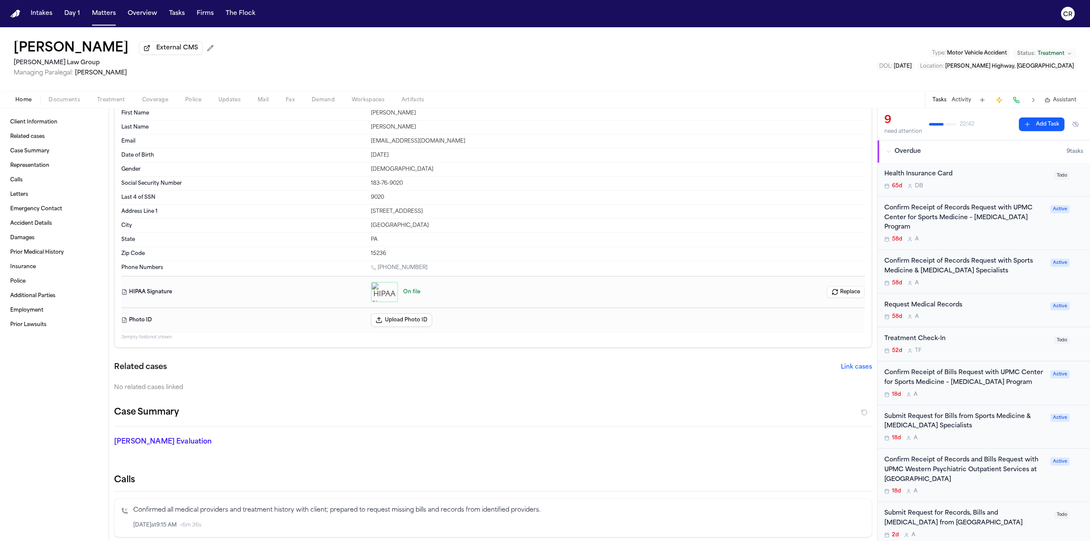
scroll to position [0, 0]
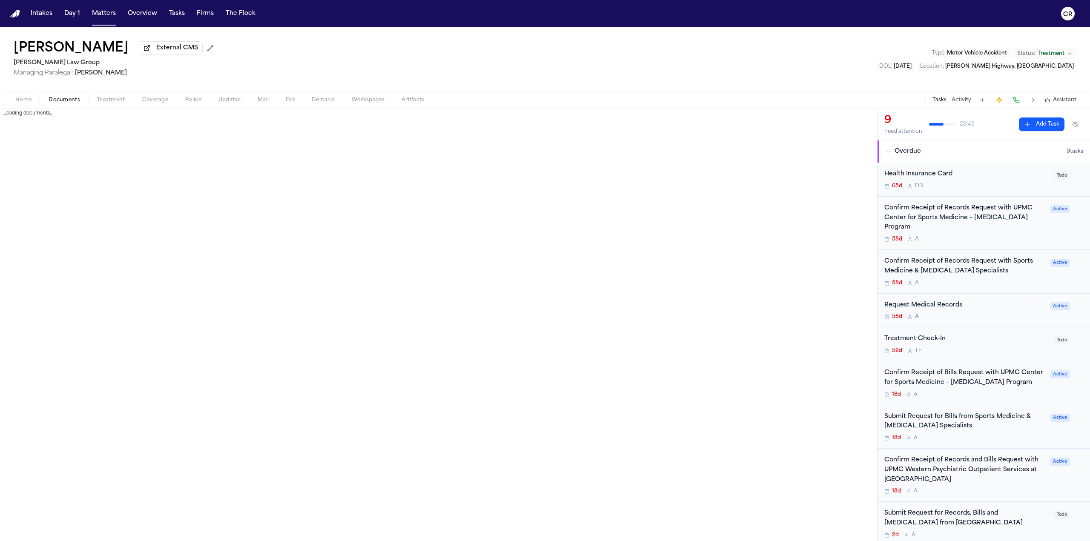
click at [60, 98] on span "Documents" at bounding box center [65, 100] width 32 height 7
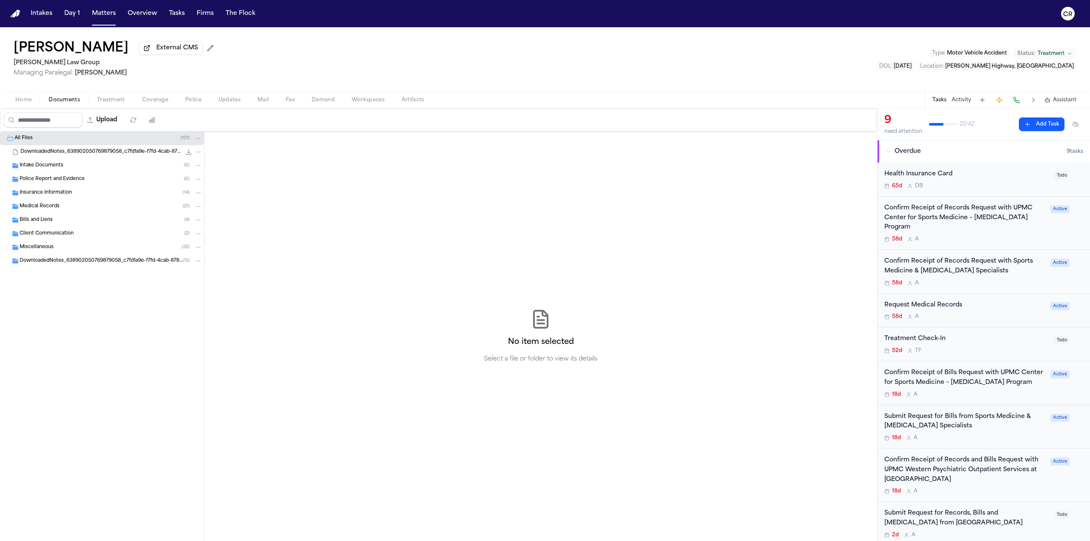
click at [141, 203] on div "Medical Records ( 21 )" at bounding box center [111, 207] width 183 height 8
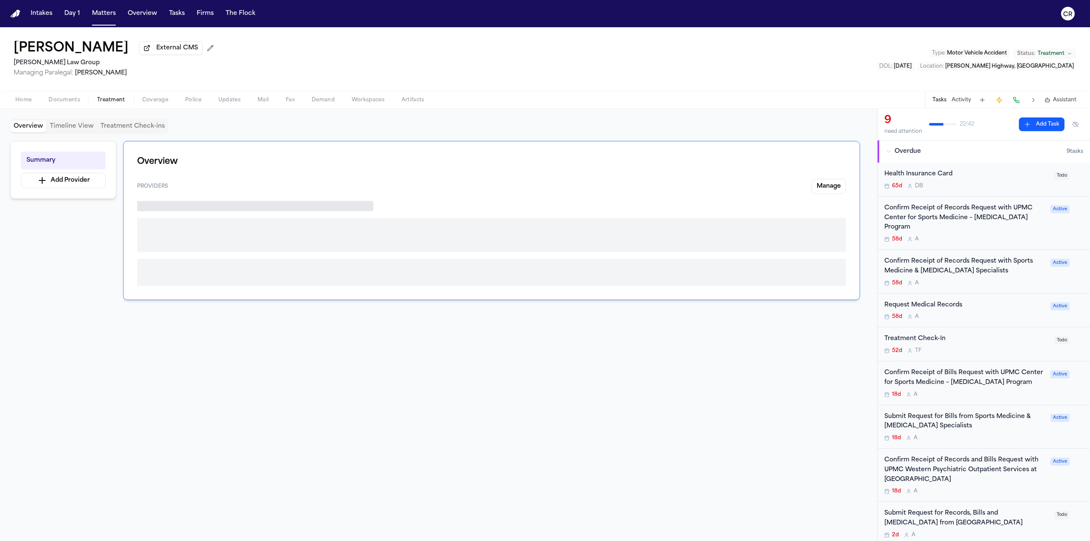
click at [118, 97] on span "Treatment" at bounding box center [111, 100] width 28 height 7
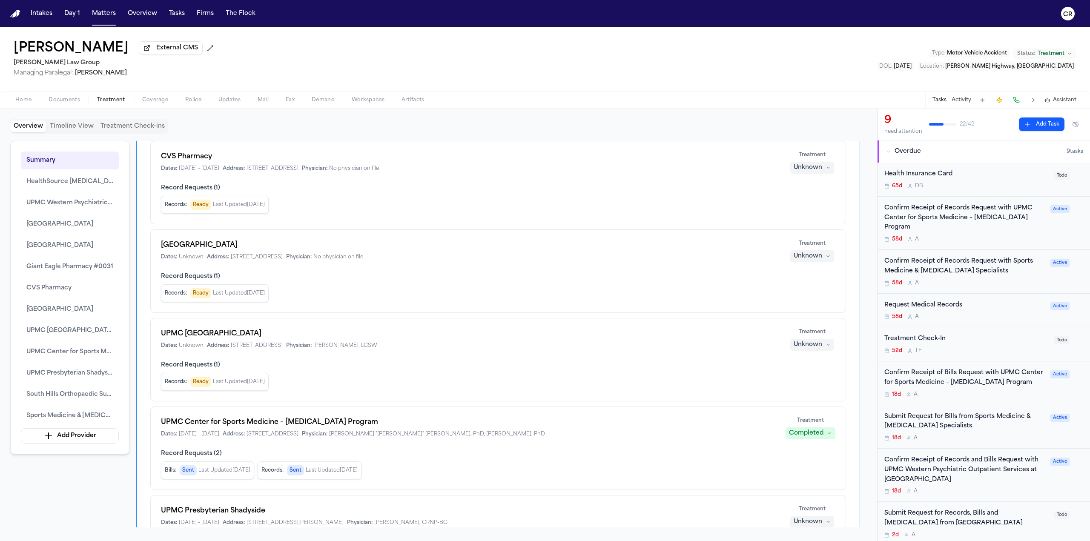
scroll to position [468, 0]
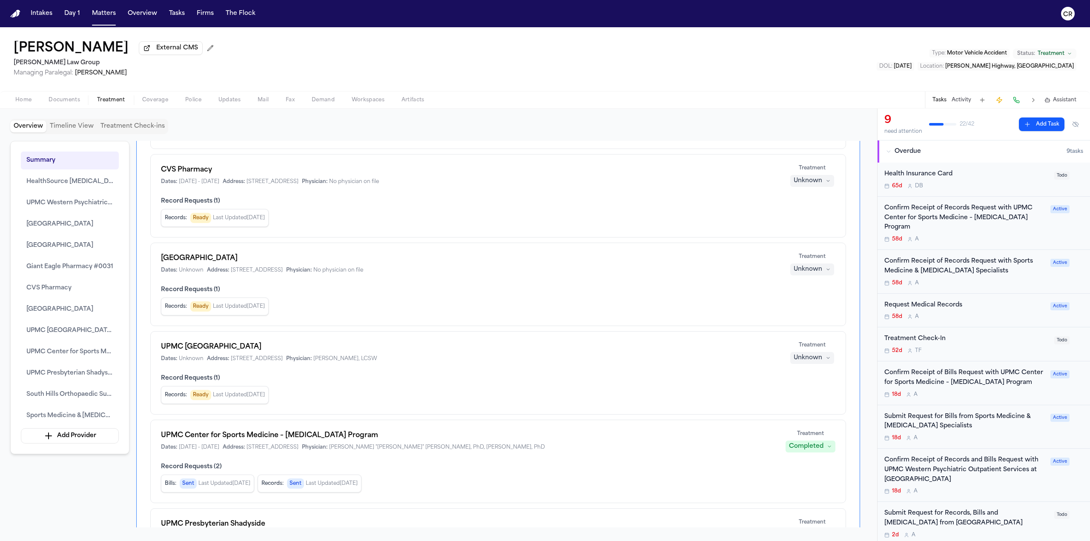
click at [152, 106] on div "Home Documents Treatment Coverage Police Updates Mail Fax Demand Workspaces Art…" at bounding box center [545, 99] width 1090 height 17
click at [155, 101] on span "Coverage" at bounding box center [155, 100] width 26 height 7
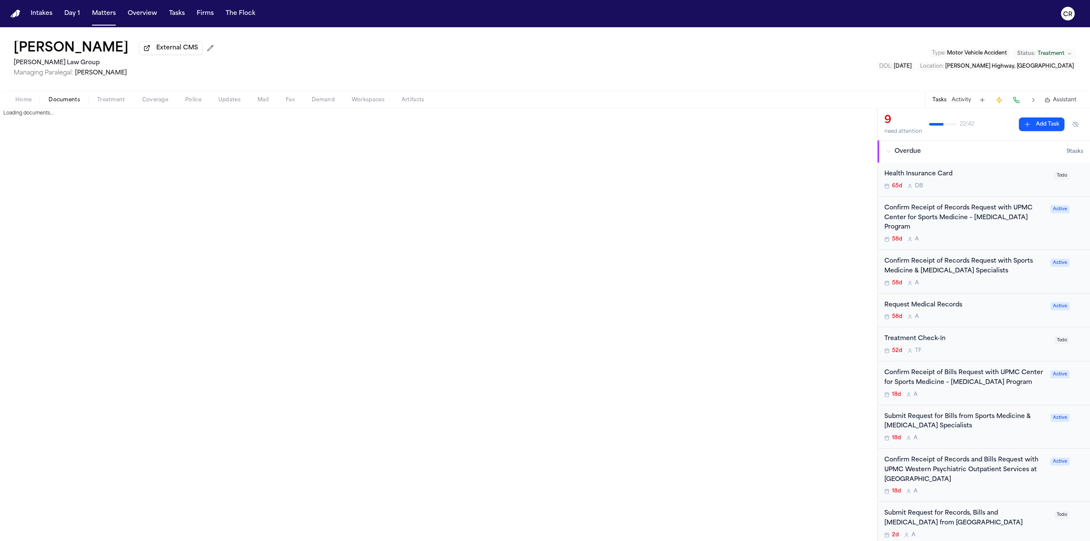
click at [70, 97] on span "Documents" at bounding box center [65, 100] width 32 height 7
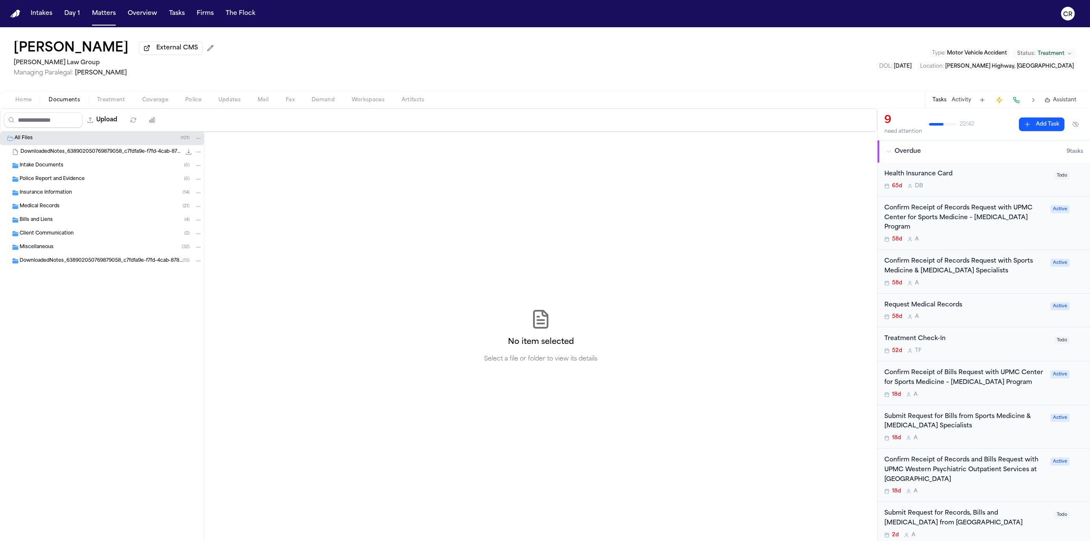
click at [22, 103] on span "Home" at bounding box center [23, 100] width 16 height 7
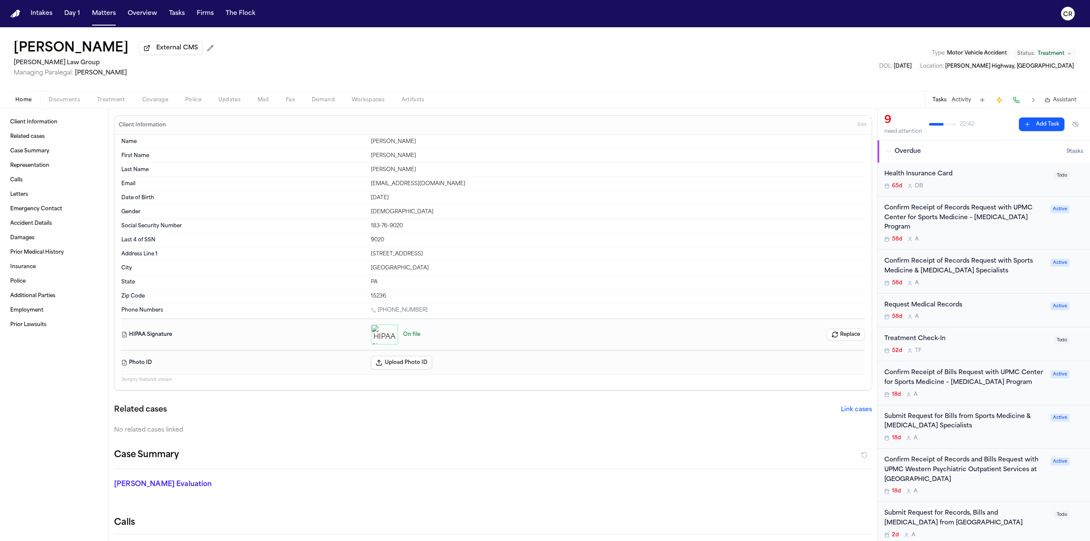
click at [960, 99] on button "Activity" at bounding box center [962, 100] width 20 height 7
